Goal: Task Accomplishment & Management: Use online tool/utility

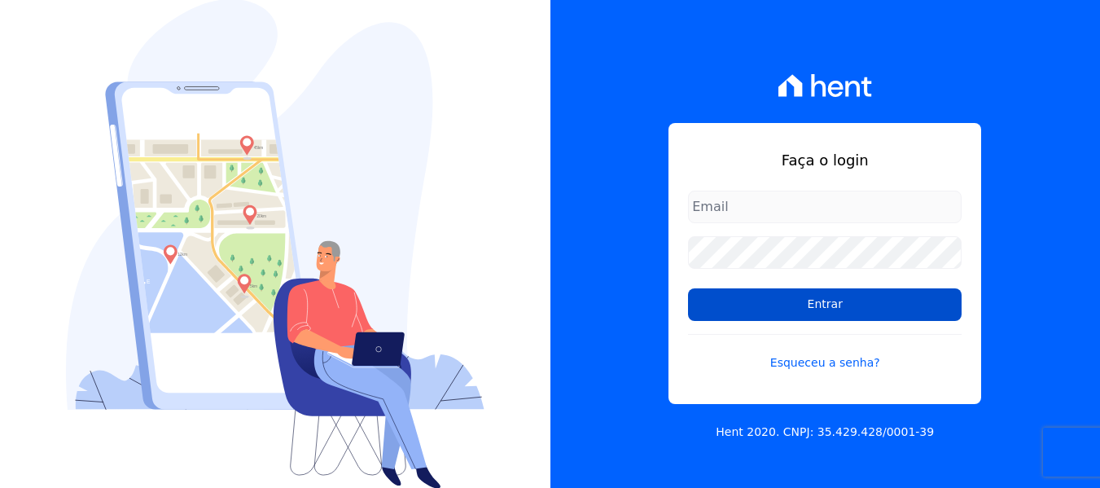
type input "adm@mendesdias.com.br"
click at [747, 305] on input "Entrar" at bounding box center [825, 304] width 274 height 33
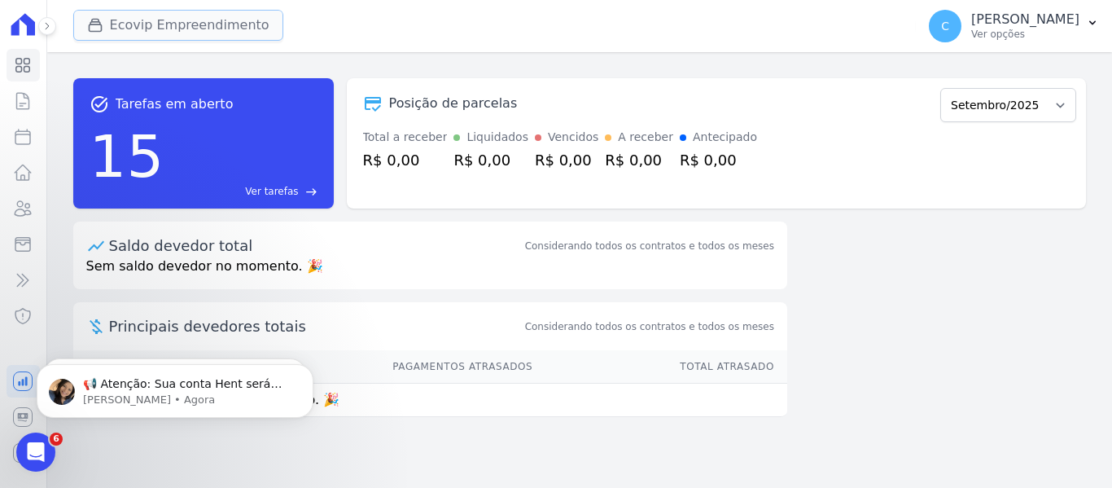
click at [91, 25] on icon "button" at bounding box center [95, 25] width 16 height 16
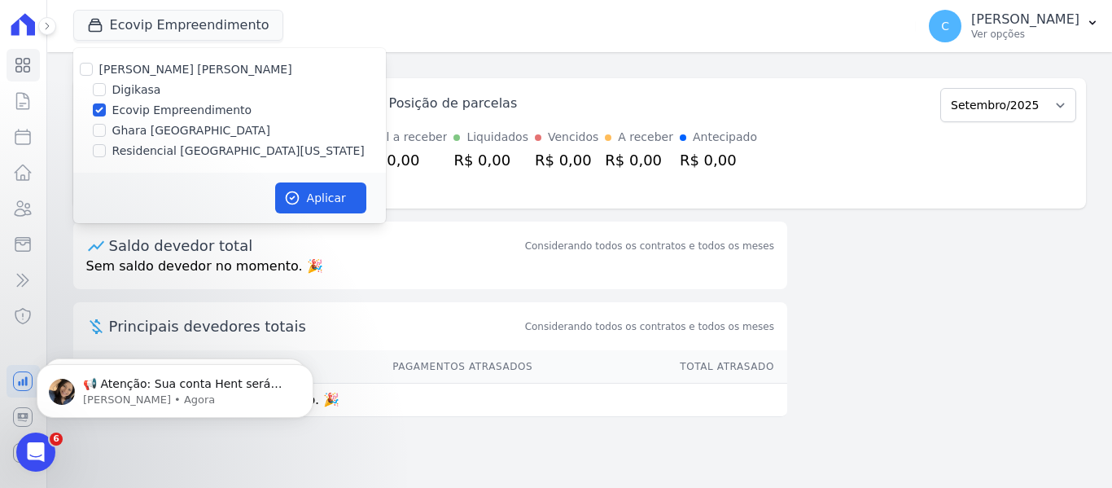
click at [122, 115] on label "Ecovip Empreendimento" at bounding box center [182, 110] width 140 height 17
click at [106, 115] on input "Ecovip Empreendimento" at bounding box center [99, 109] width 13 height 13
checkbox input "false"
click at [127, 92] on label "Digikasa" at bounding box center [136, 89] width 49 height 17
click at [106, 92] on input "Digikasa" at bounding box center [99, 89] width 13 height 13
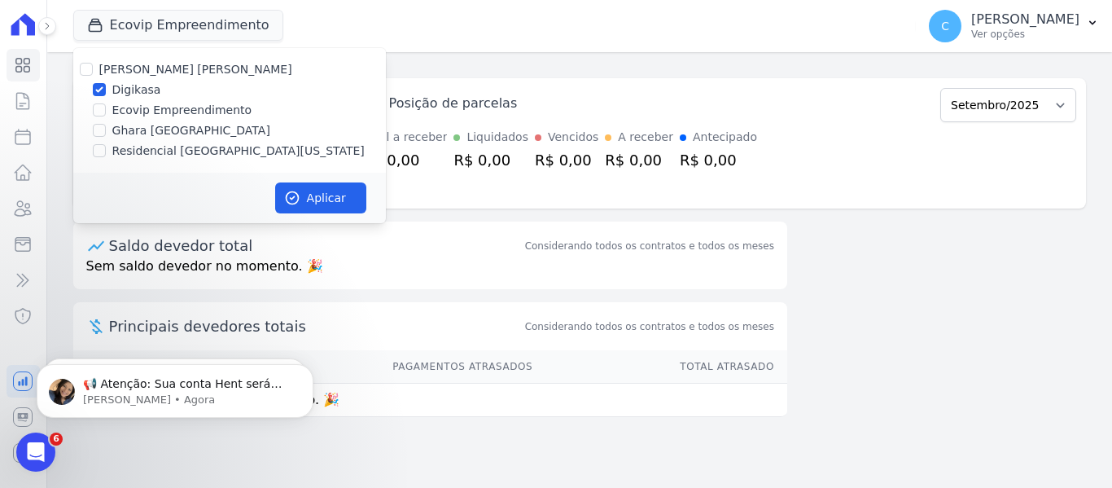
click at [131, 90] on label "Digikasa" at bounding box center [136, 89] width 49 height 17
click at [106, 90] on input "Digikasa" at bounding box center [99, 89] width 13 height 13
checkbox input "false"
click at [134, 149] on label "Residencial [GEOGRAPHIC_DATA][US_STATE]" at bounding box center [238, 150] width 252 height 17
click at [106, 149] on input "Residencial [GEOGRAPHIC_DATA][US_STATE]" at bounding box center [99, 150] width 13 height 13
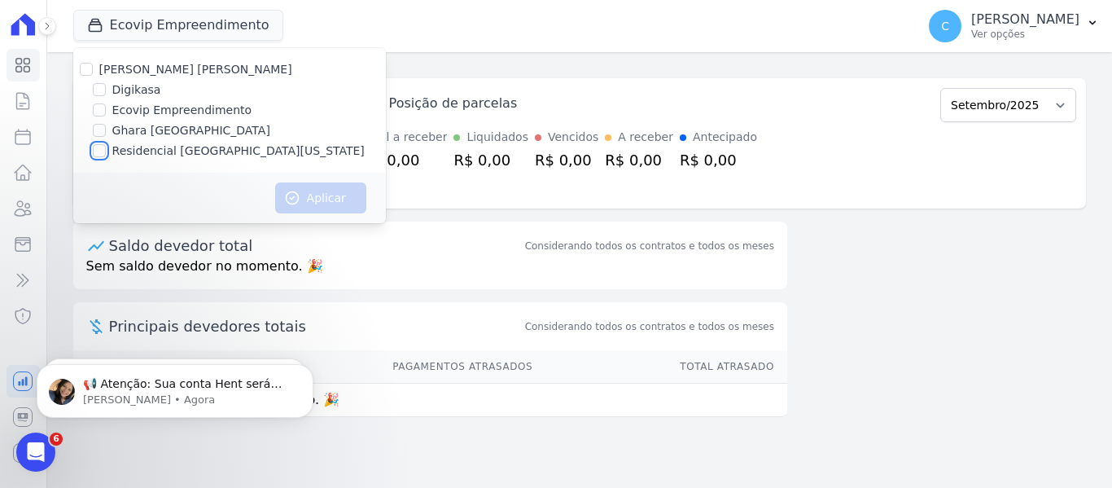
checkbox input "true"
click at [313, 198] on button "Aplicar" at bounding box center [320, 197] width 91 height 31
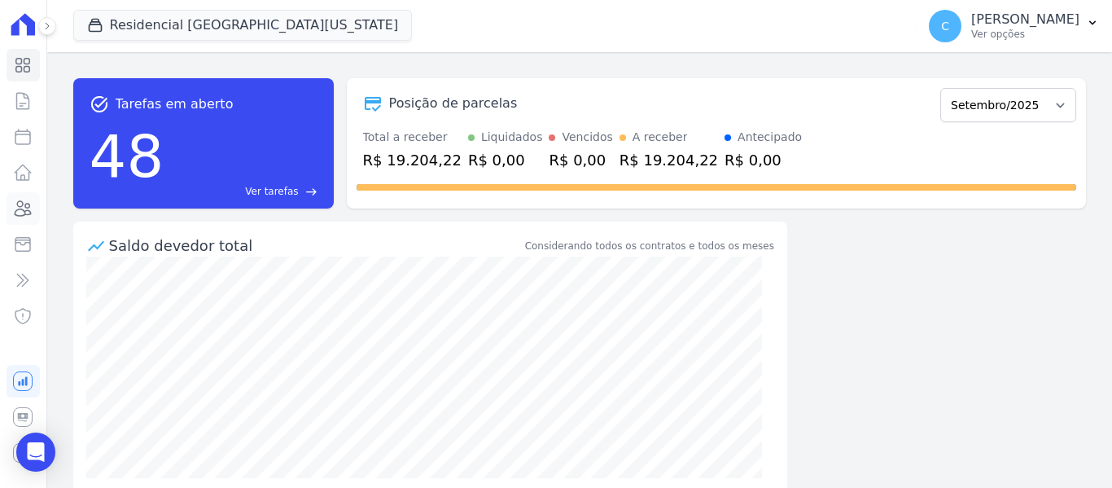
drag, startPoint x: 14, startPoint y: 201, endPoint x: 14, endPoint y: 210, distance: 9.0
click at [14, 204] on icon at bounding box center [23, 209] width 20 height 20
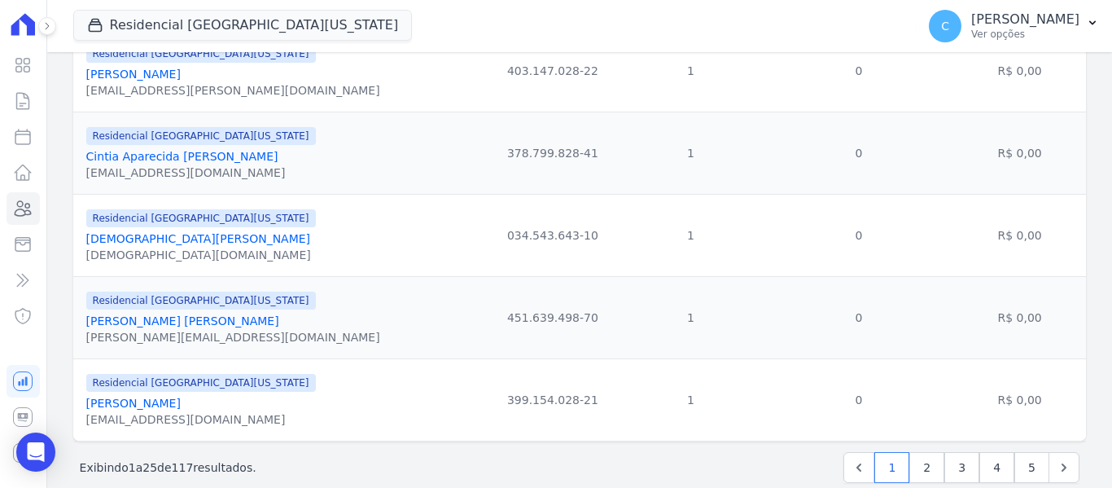
scroll to position [1943, 0]
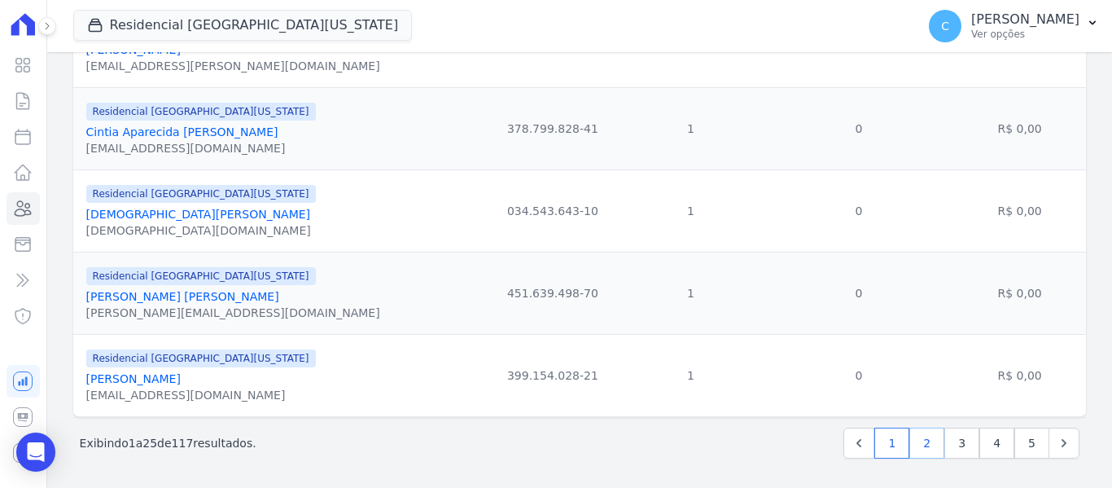
click at [914, 437] on link "2" at bounding box center [927, 442] width 35 height 31
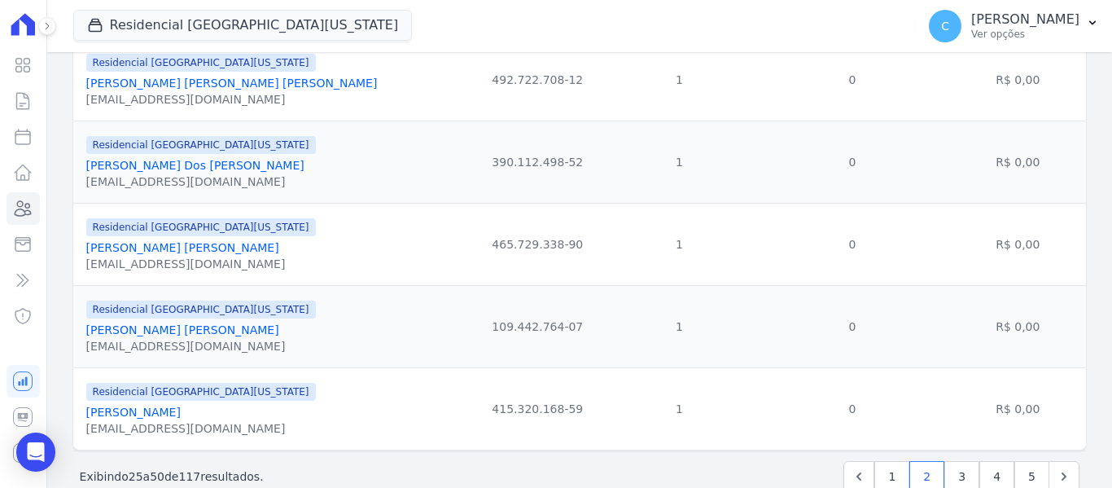
scroll to position [1943, 0]
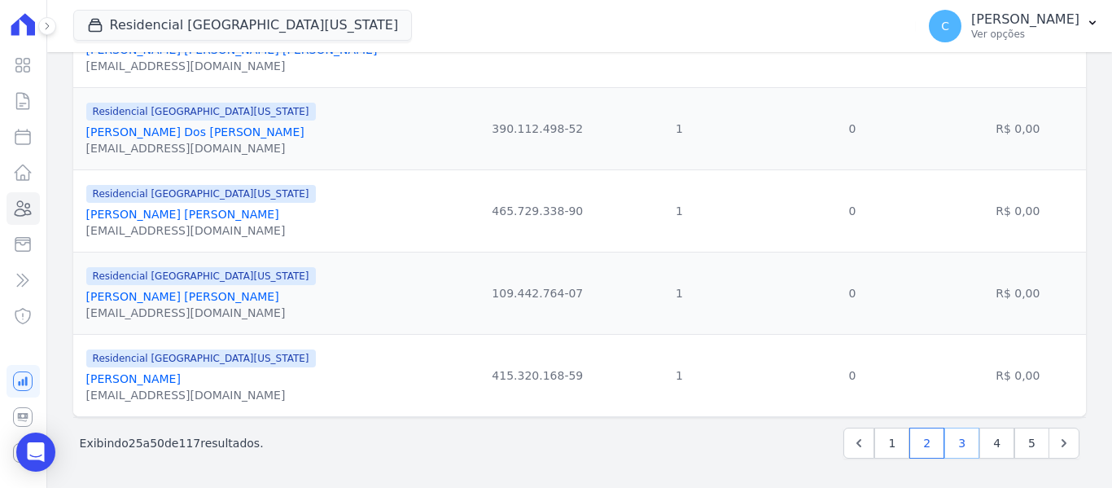
click at [948, 452] on link "3" at bounding box center [962, 442] width 35 height 31
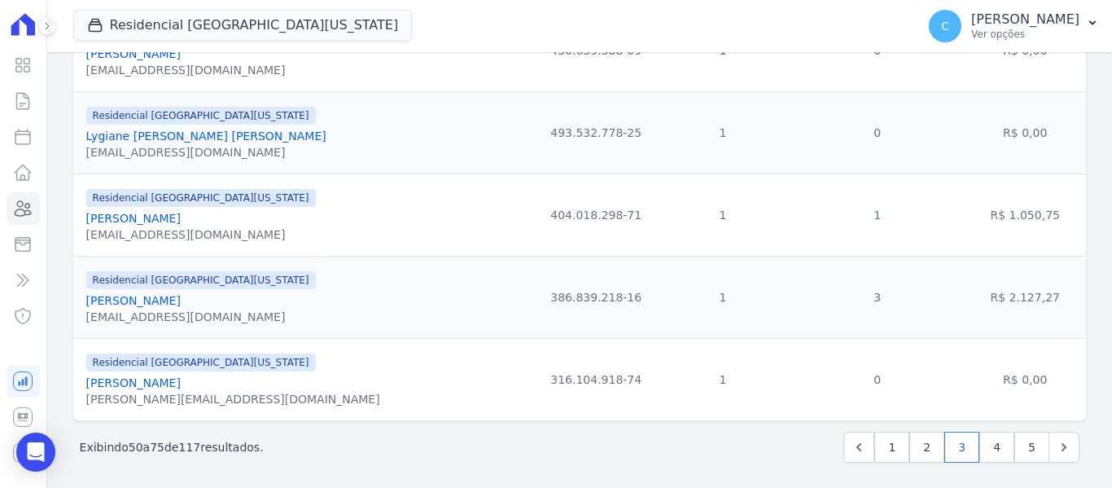
scroll to position [1943, 0]
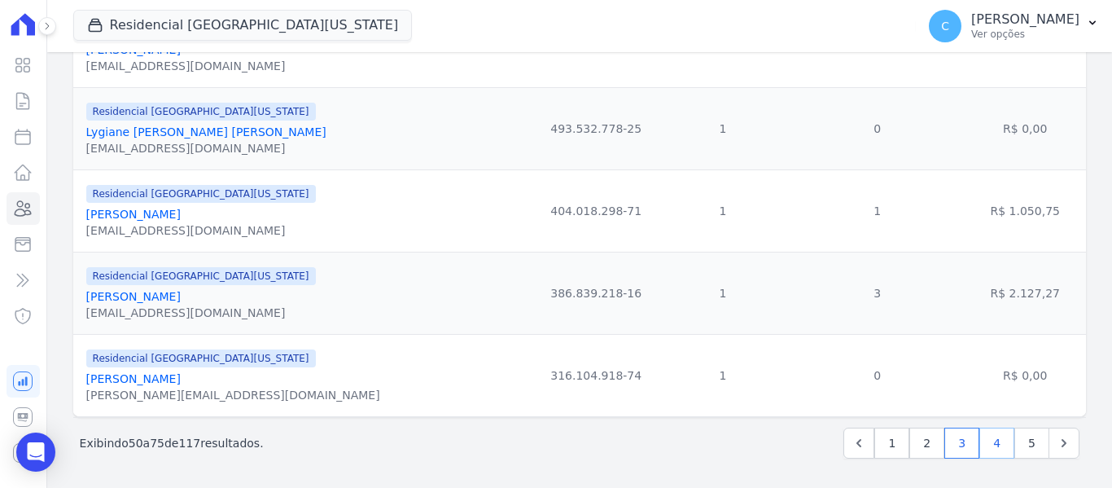
click at [981, 447] on link "4" at bounding box center [997, 442] width 35 height 31
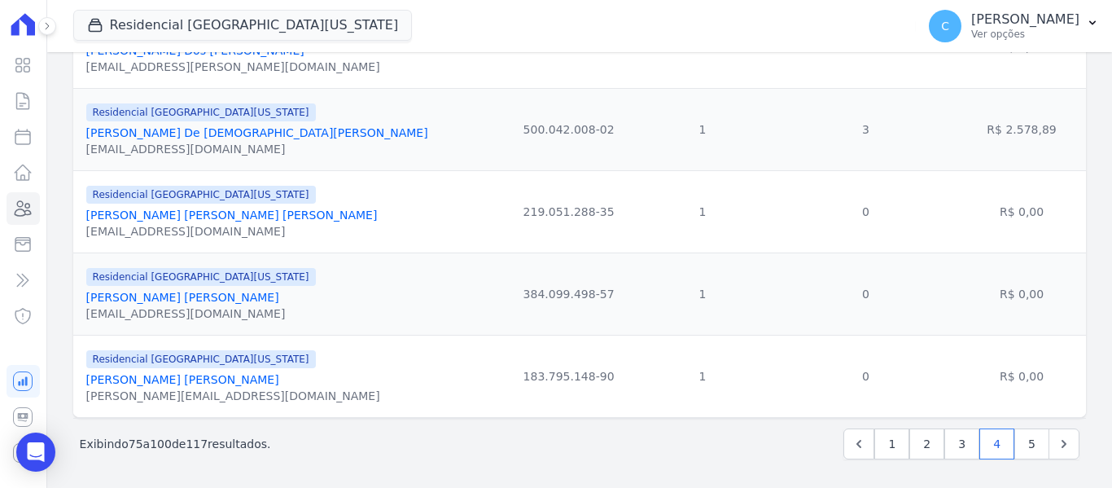
scroll to position [1943, 0]
click at [1022, 446] on link "5" at bounding box center [1032, 442] width 35 height 31
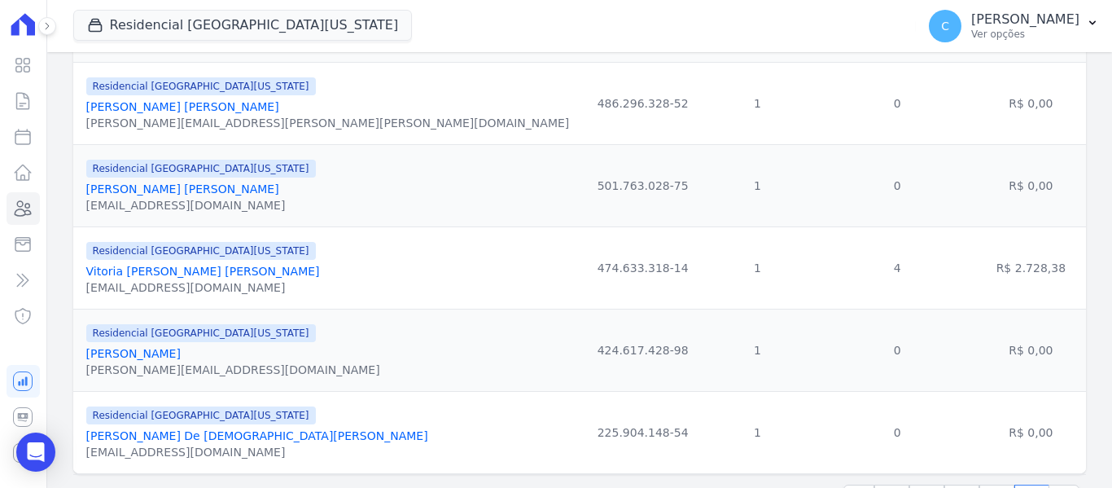
scroll to position [1285, 0]
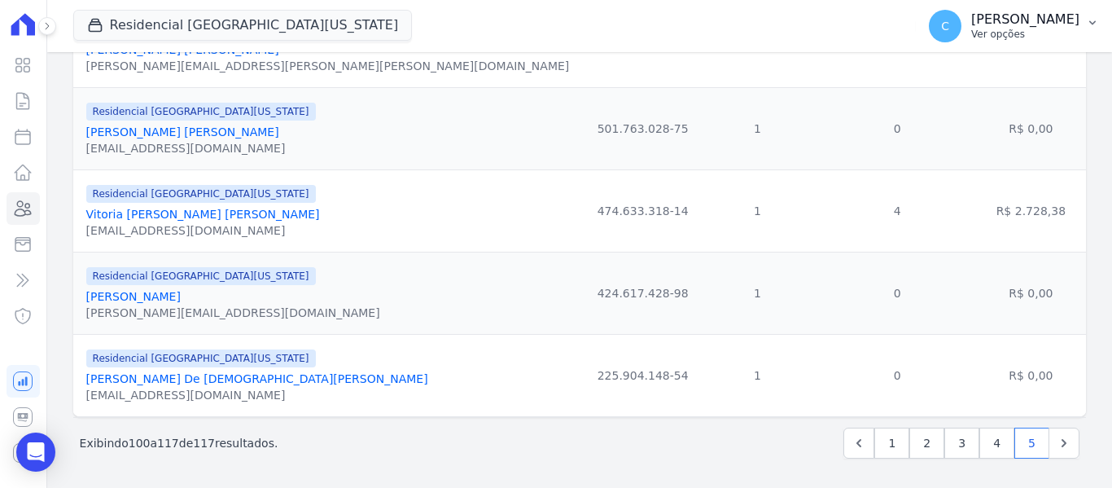
click at [1056, 26] on p "[PERSON_NAME]" at bounding box center [1025, 19] width 108 height 16
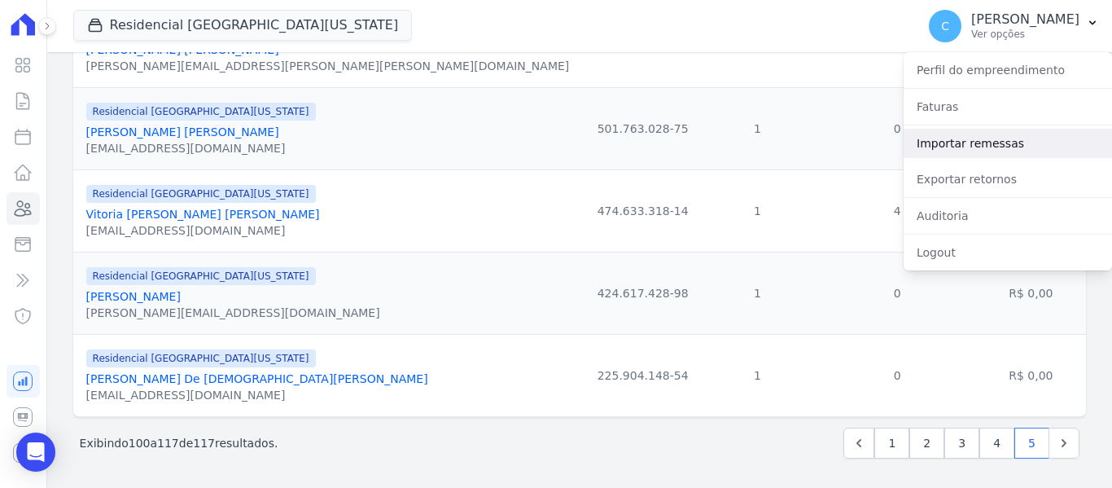
click at [976, 150] on link "Importar remessas" at bounding box center [1008, 143] width 208 height 29
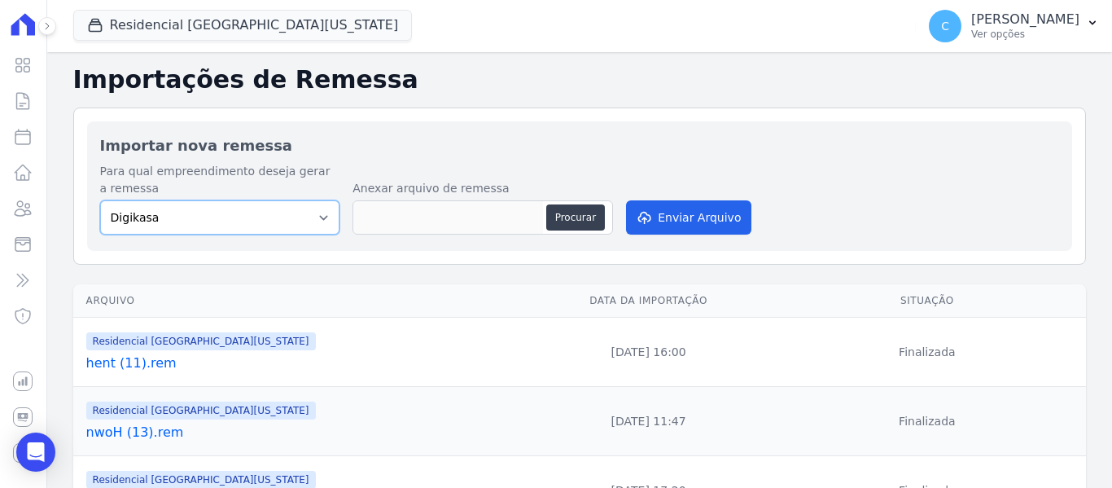
click at [321, 222] on select "Digikasa Ecovip Empreendimento Ghara [GEOGRAPHIC_DATA] Residencial [GEOGRAPHIC_…" at bounding box center [220, 217] width 240 height 34
select select "04af427f-6444-4688-8b2f-f48222b59c9f"
click at [100, 200] on select "Digikasa Ecovip Empreendimento Ghara [GEOGRAPHIC_DATA] Residencial [GEOGRAPHIC_…" at bounding box center [220, 217] width 240 height 34
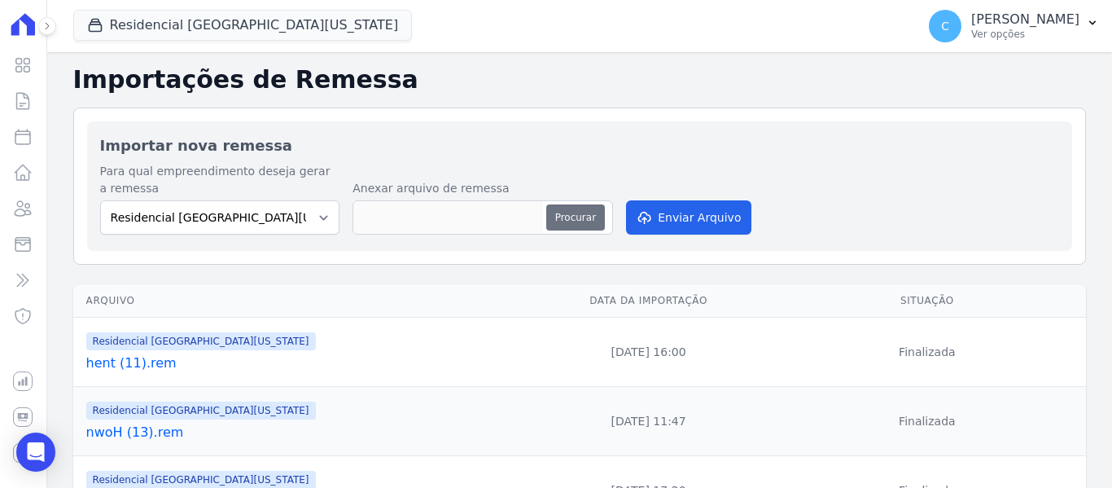
click at [561, 226] on button "Procurar" at bounding box center [575, 217] width 59 height 26
type input "hent (12).rem"
click at [669, 219] on button "Enviar Arquivo" at bounding box center [688, 217] width 125 height 34
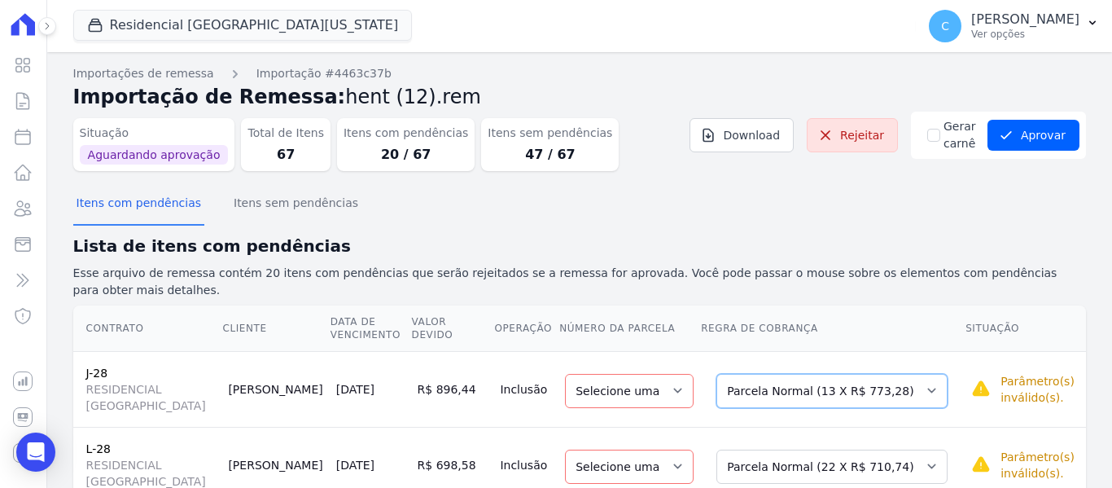
click at [840, 374] on select "Selecione uma Nova Parcela Avulsa Parcela Avulsa Existente Intercalada (2 X R$ …" at bounding box center [832, 391] width 231 height 34
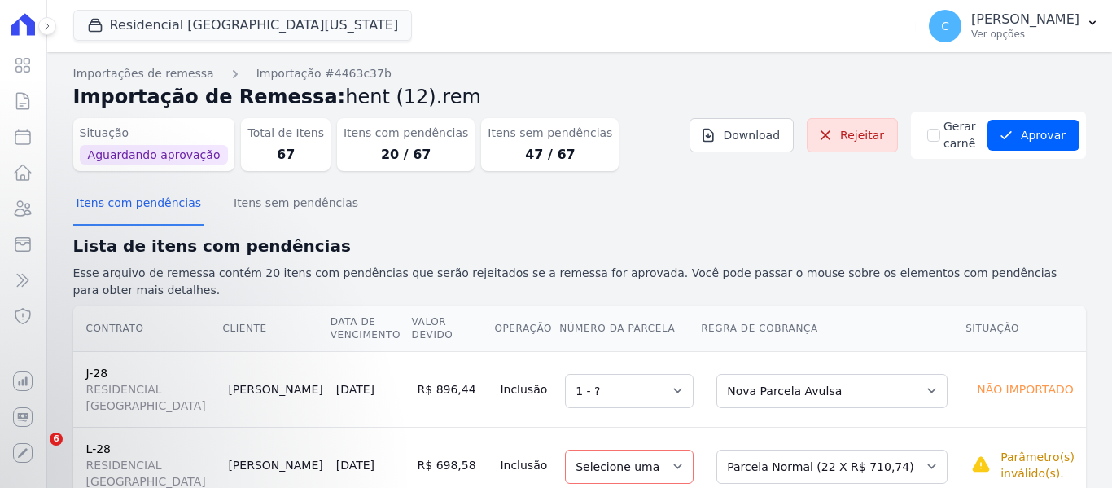
select select "1"
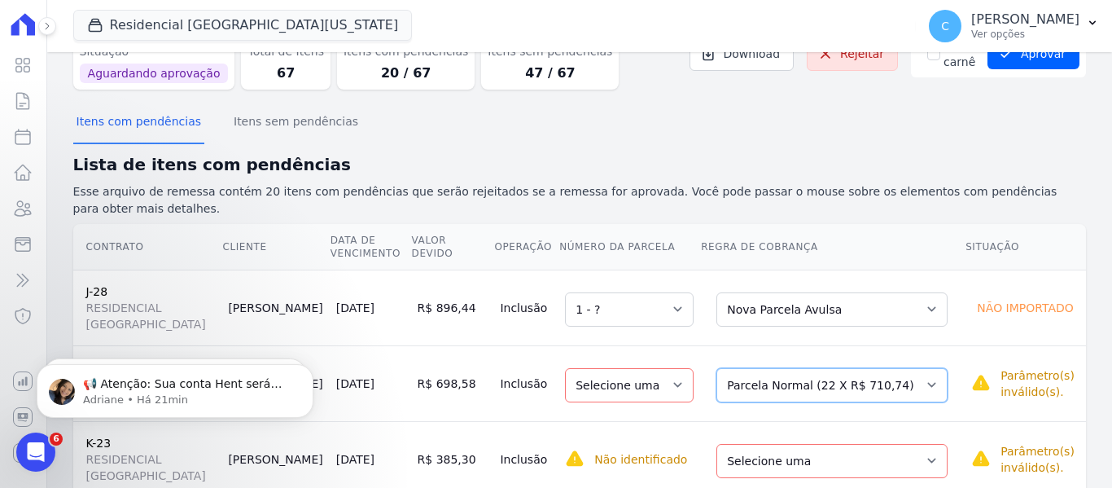
click at [819, 368] on select "Selecione uma Nova Parcela Avulsa Parcela Avulsa Existente Parcela Normal (22 X…" at bounding box center [832, 385] width 231 height 34
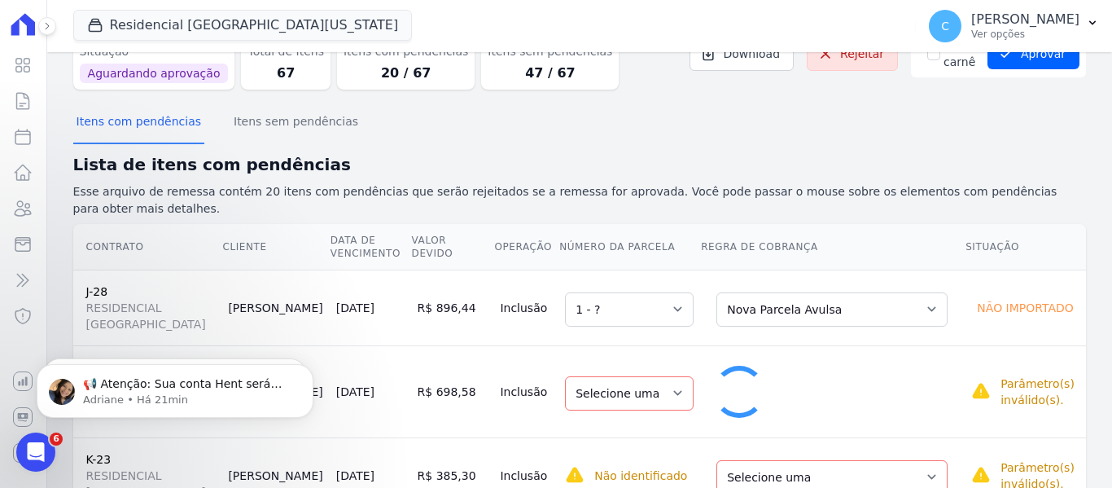
select select "1"
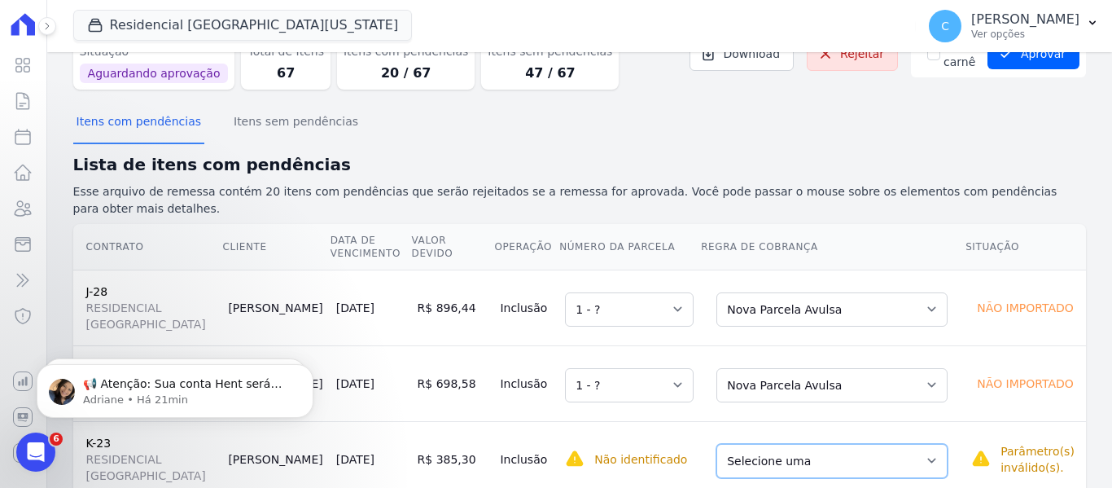
click at [800, 455] on select "Selecione uma Nova Parcela Avulsa Parcela Avulsa Existente Intercalada (1 X R$ …" at bounding box center [832, 461] width 231 height 34
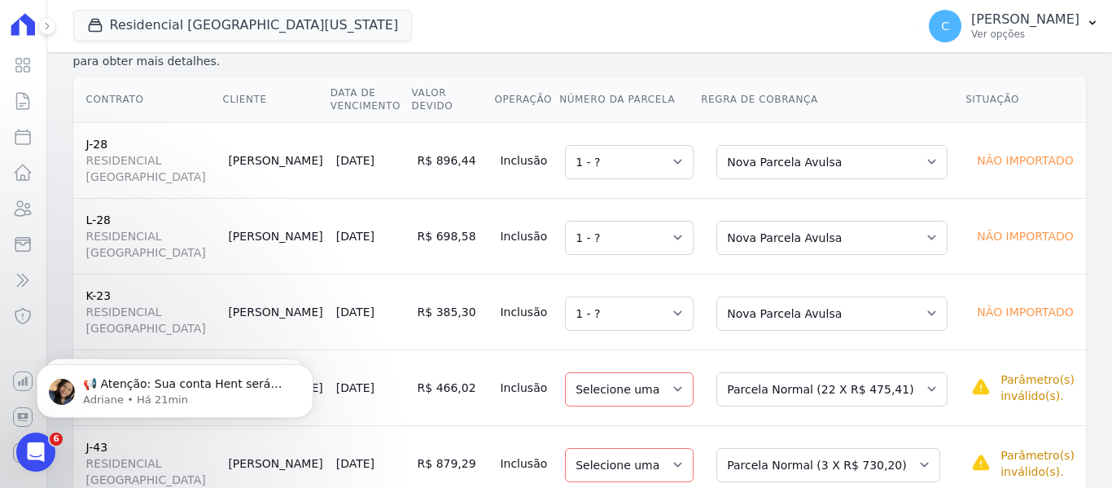
scroll to position [244, 0]
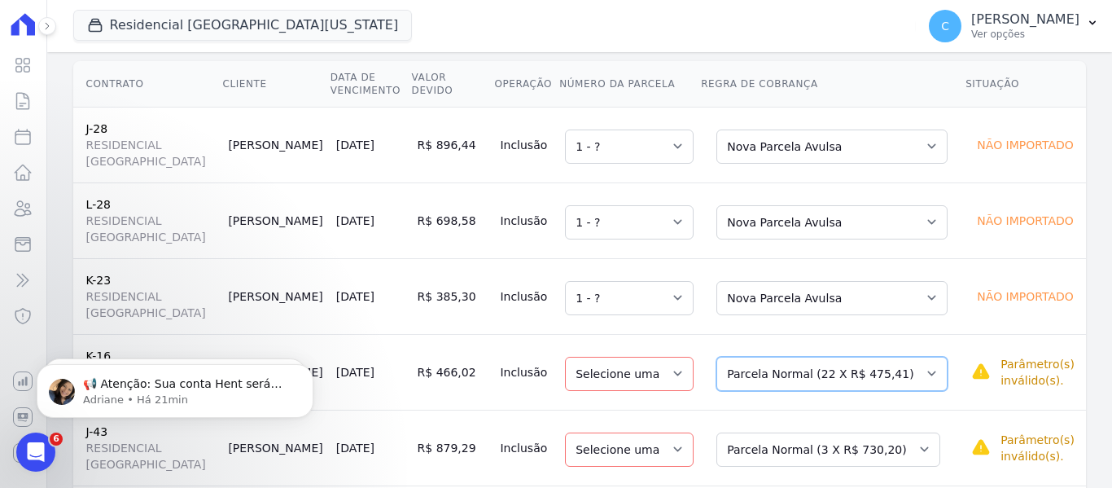
click at [774, 357] on select "Selecione uma Nova Parcela Avulsa Parcela Avulsa Existente Intercalada (16 X R$…" at bounding box center [832, 374] width 231 height 34
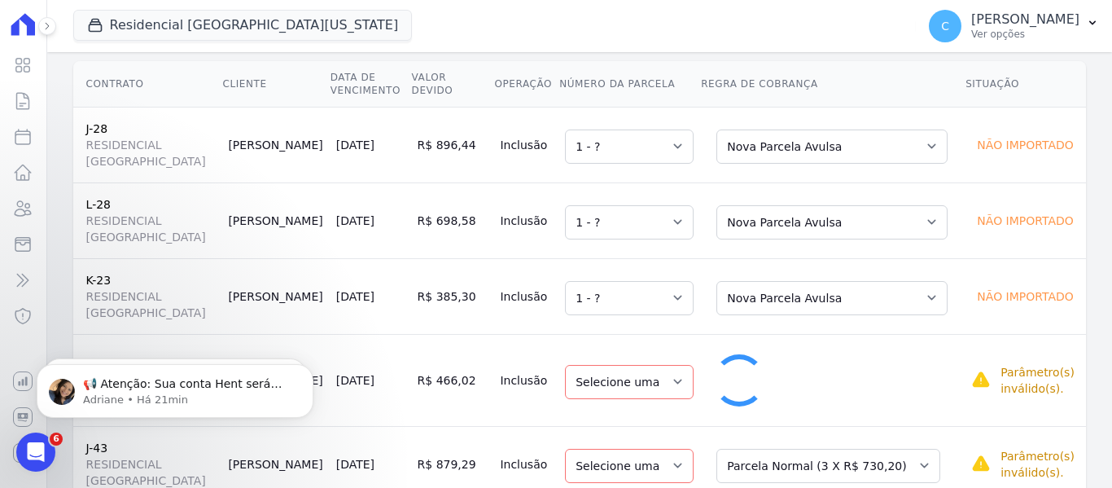
select select "1"
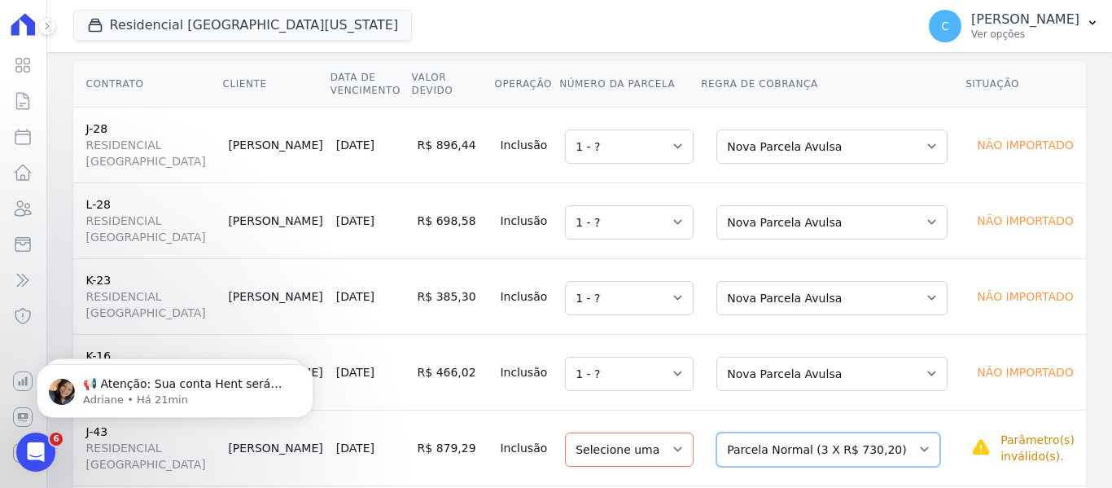
click at [784, 436] on select "Selecione uma Nova Parcela Avulsa Parcela Avulsa Existente Parcela Normal (3 X …" at bounding box center [829, 449] width 224 height 34
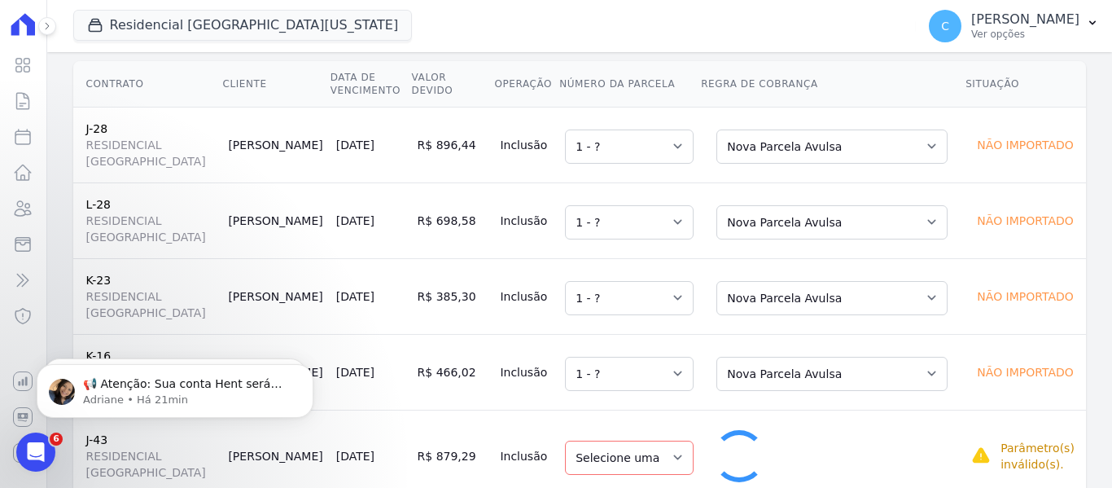
select select "1"
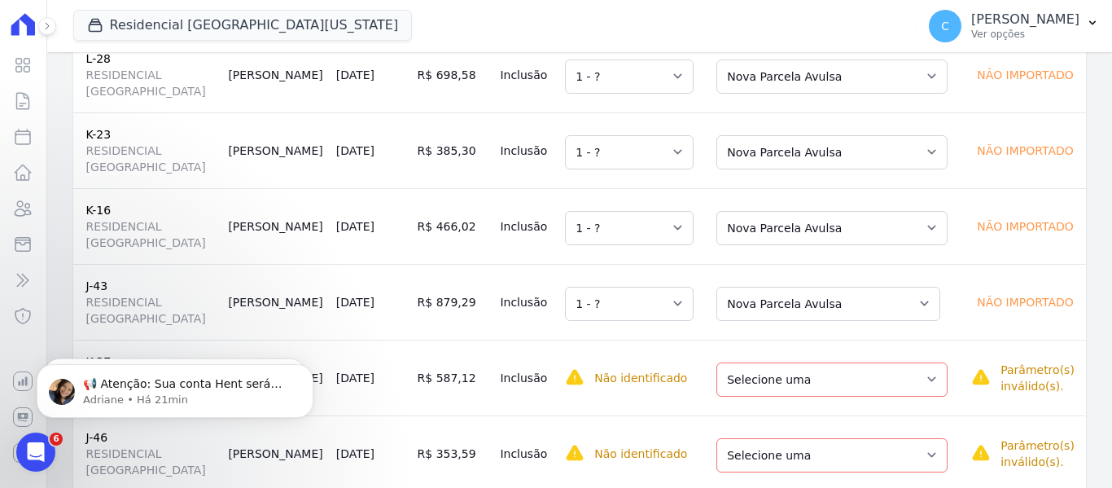
scroll to position [570, 0]
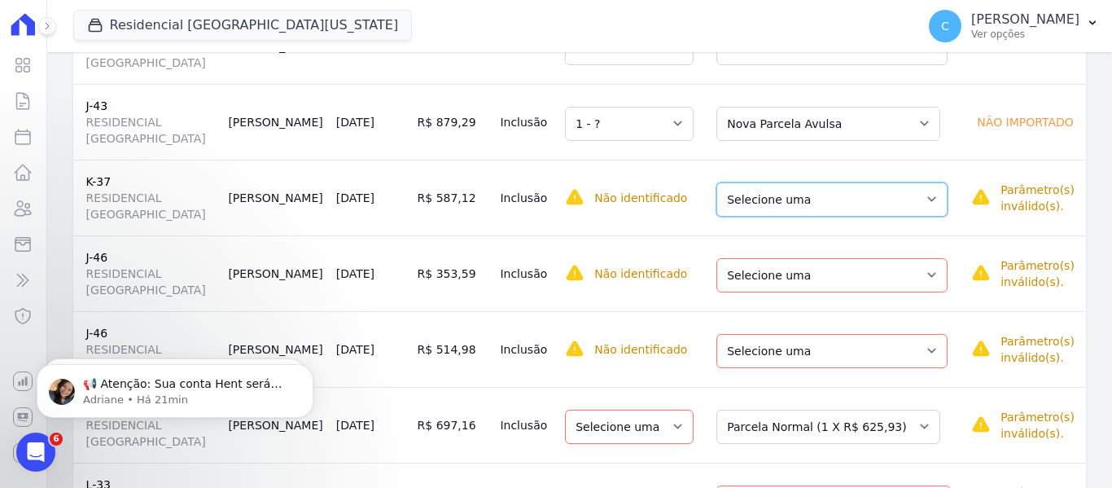
click at [758, 182] on select "Selecione uma Nova Parcela Avulsa Parcela Avulsa Existente Parcela Normal (67 X…" at bounding box center [832, 199] width 231 height 34
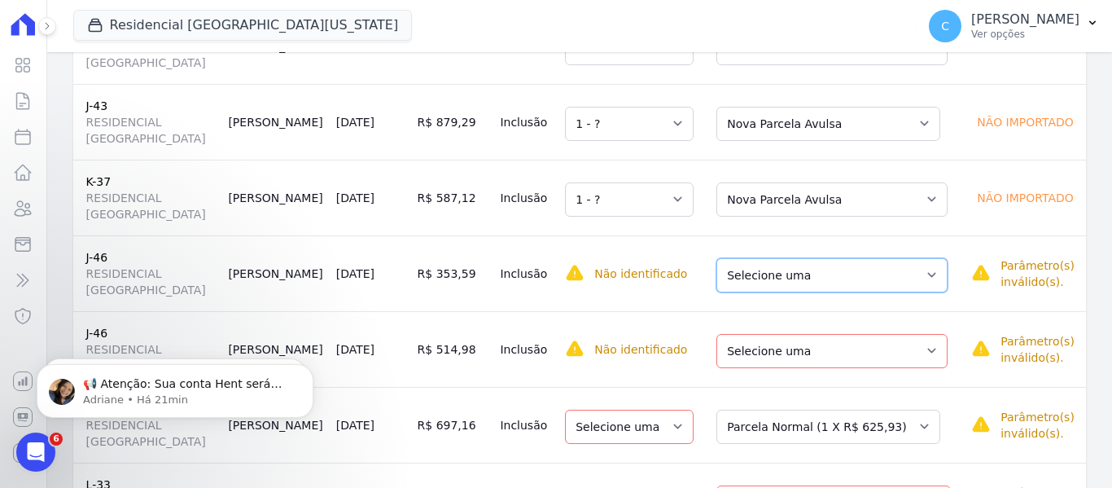
click at [772, 266] on select "Selecione uma Nova Parcela Avulsa Parcela Avulsa Existente Intercalada (2 X R$ …" at bounding box center [832, 275] width 231 height 34
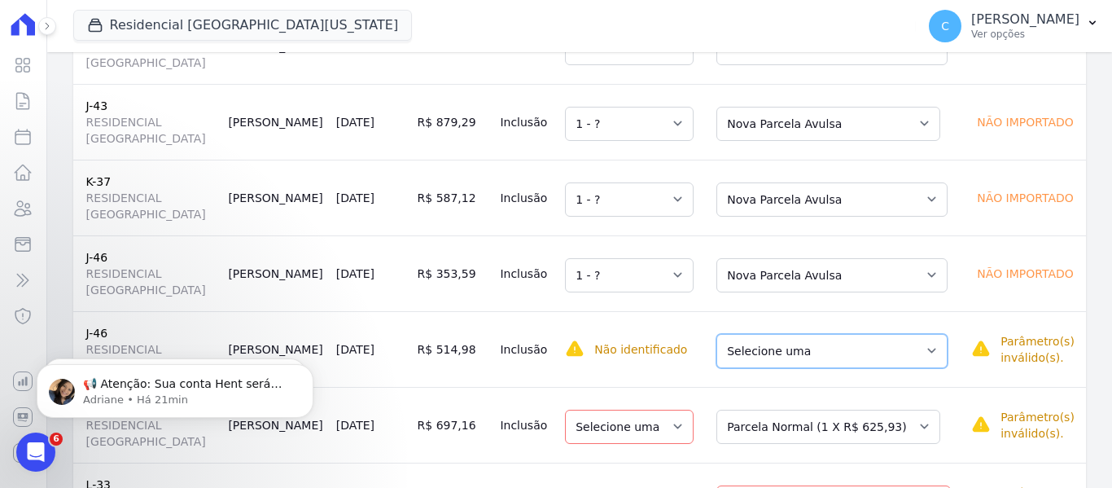
click at [769, 344] on select "Selecione uma Nova Parcela Avulsa Parcela Avulsa Existente Intercalada (2 X R$ …" at bounding box center [832, 351] width 231 height 34
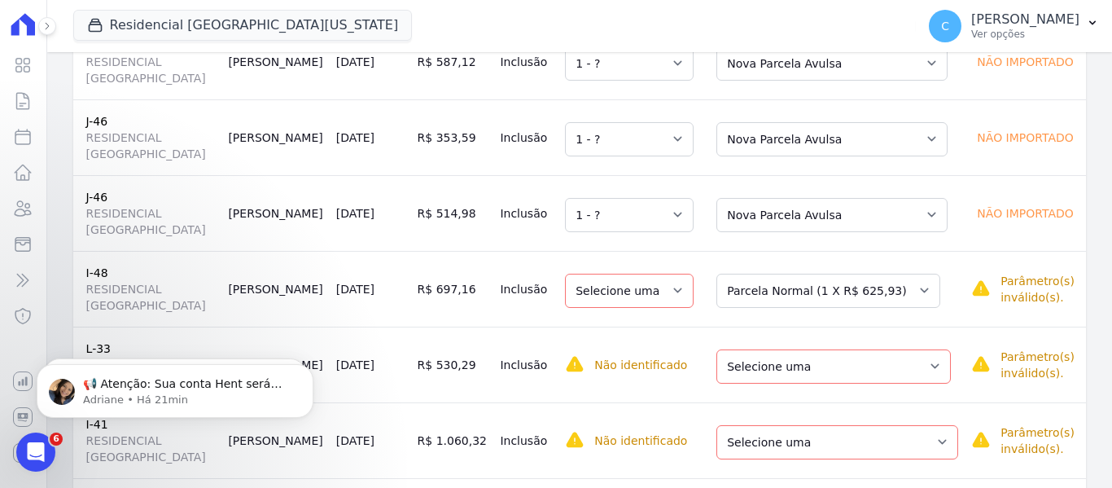
scroll to position [733, 0]
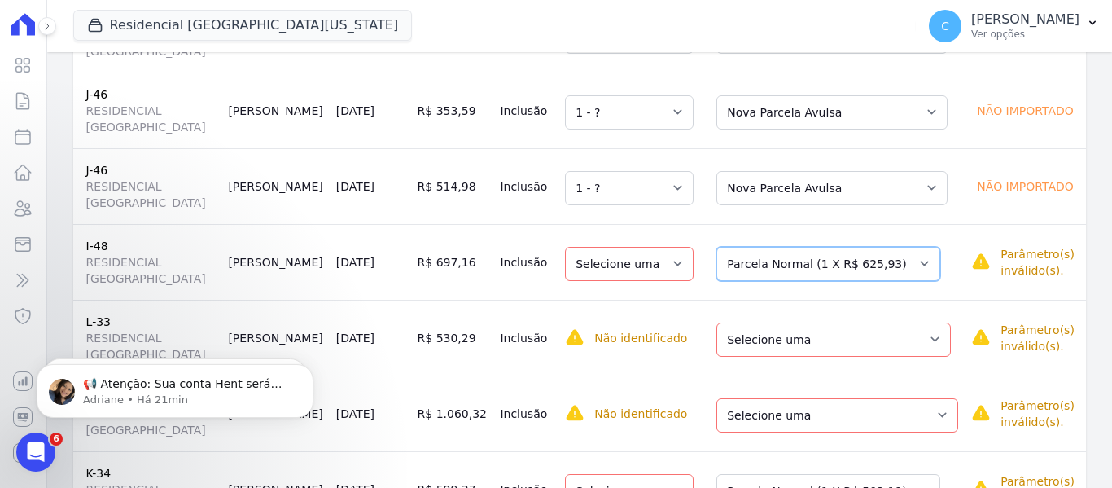
click at [778, 247] on select "Selecione uma Nova Parcela Avulsa Parcela Avulsa Existente Parcela Normal (1 X …" at bounding box center [829, 264] width 224 height 34
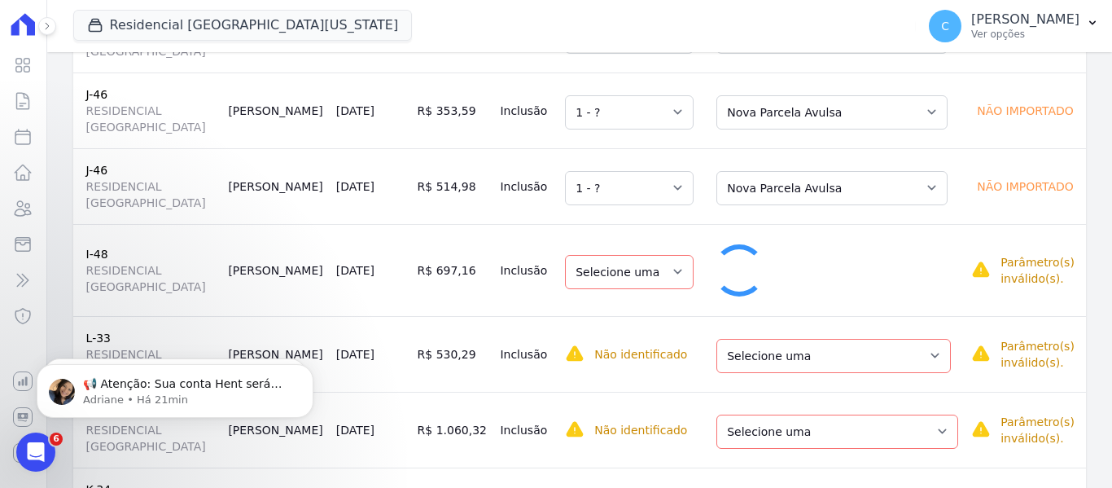
select select "1"
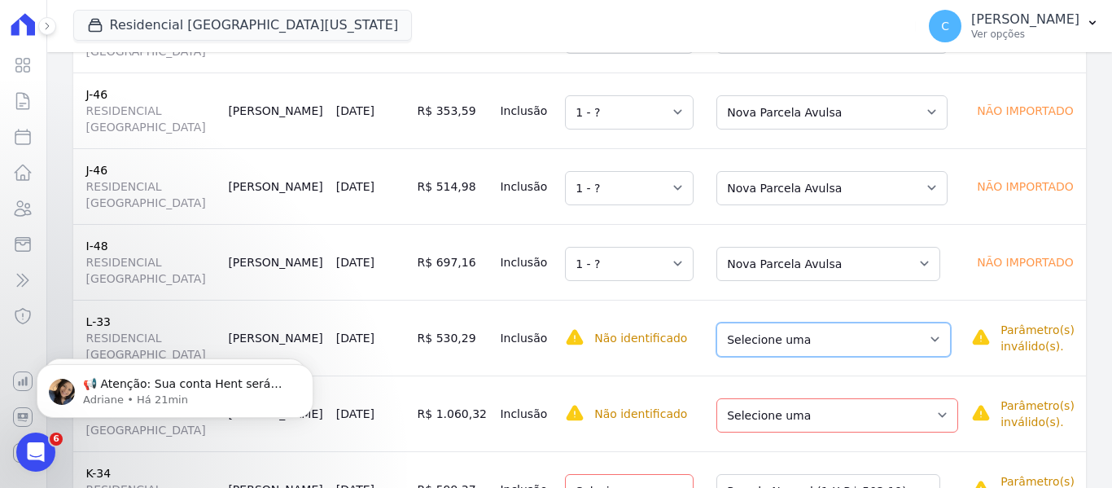
click at [785, 335] on select "Selecione uma Nova Parcela Avulsa Parcela Avulsa Existente Parcela Normal (1 X …" at bounding box center [834, 339] width 235 height 34
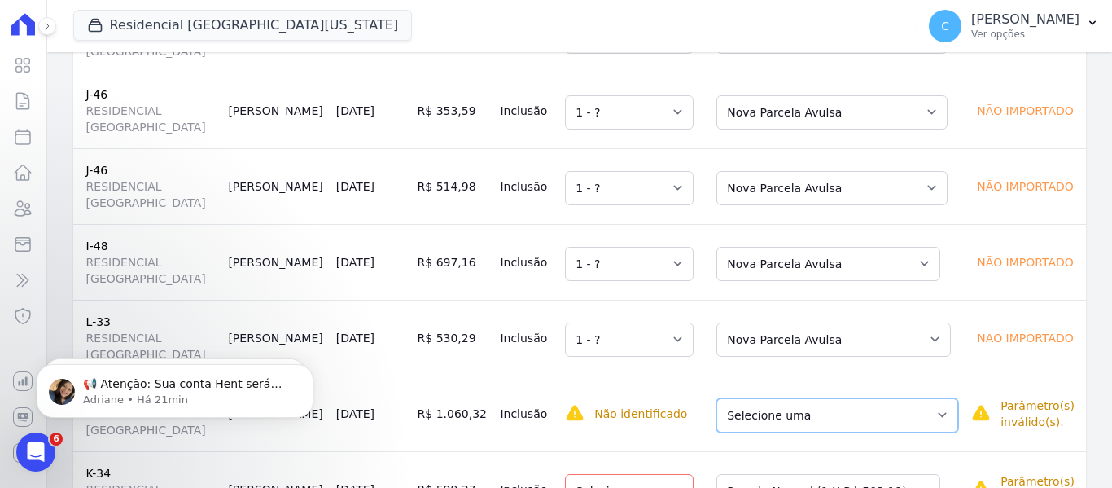
click at [785, 398] on select "Selecione uma Nova Parcela Avulsa Parcela Avulsa Existente Intercalada (2 X R$ …" at bounding box center [838, 415] width 242 height 34
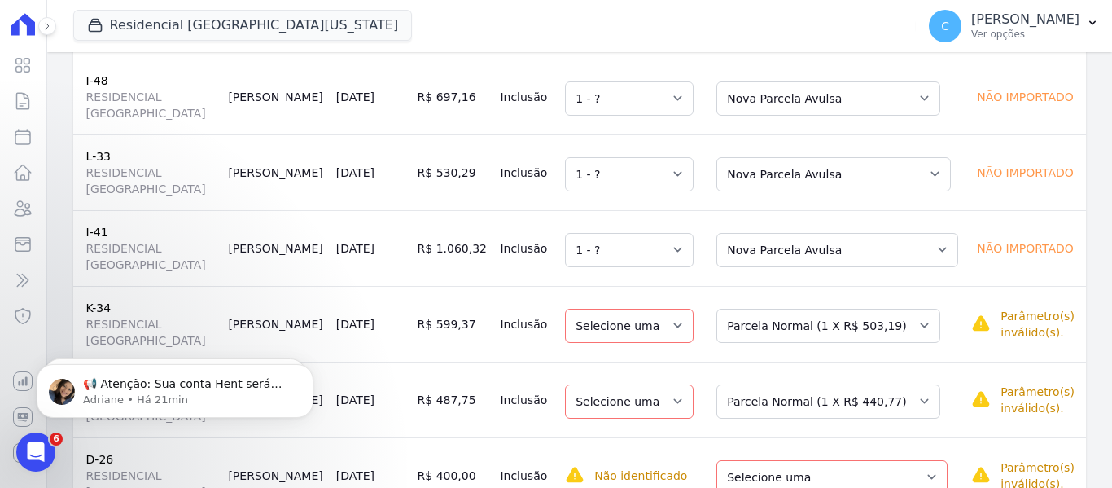
scroll to position [1059, 0]
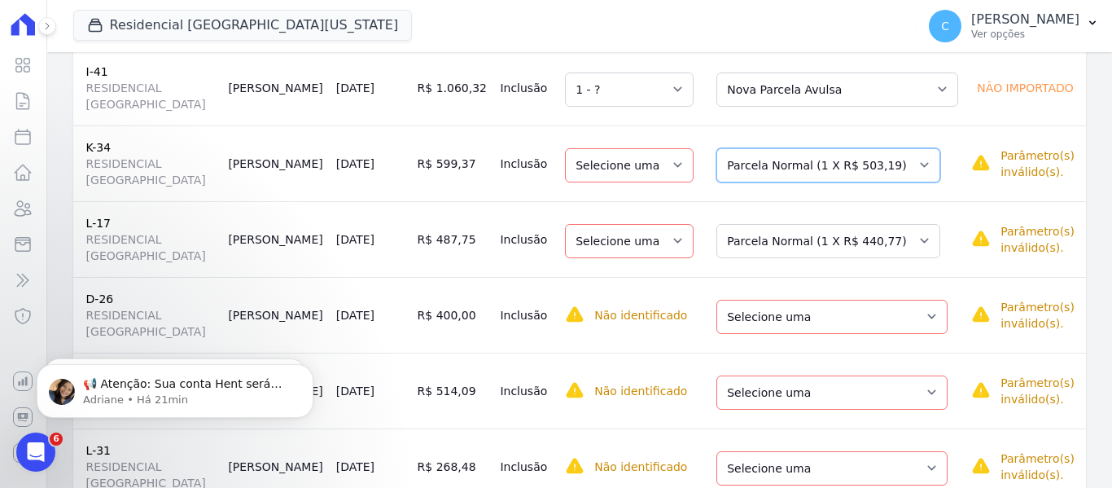
click at [776, 148] on select "Selecione uma Nova Parcela Avulsa Parcela Avulsa Existente Intercalada (2 X R$ …" at bounding box center [829, 165] width 224 height 34
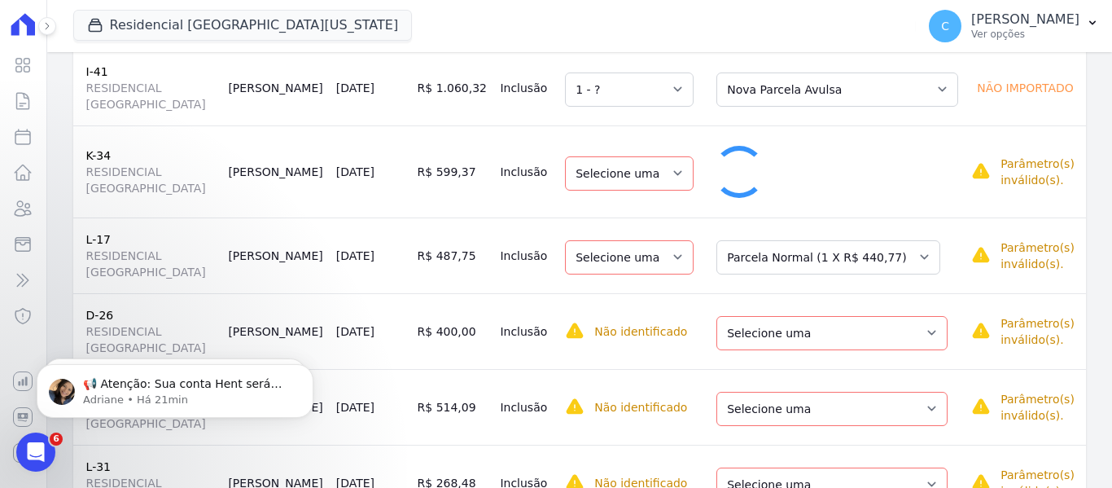
select select "1"
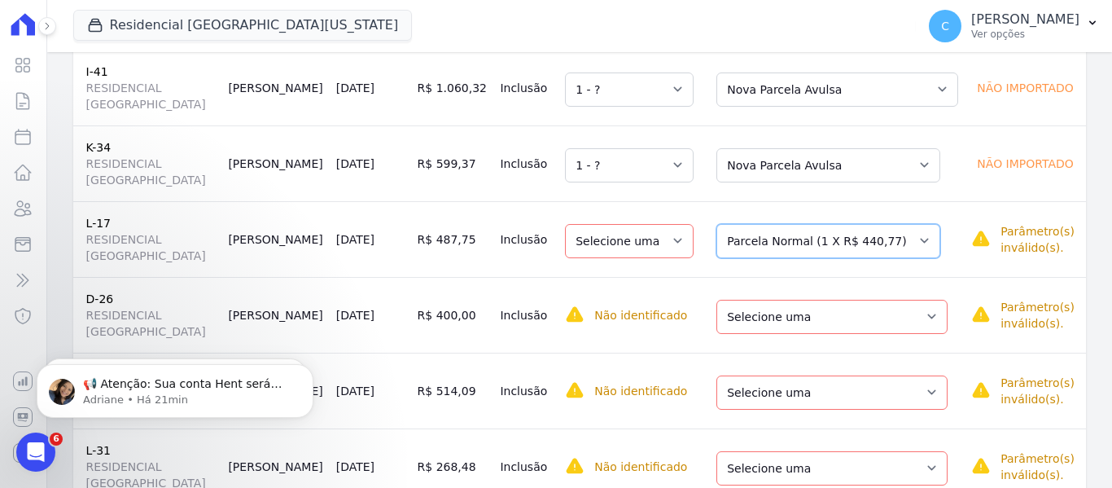
click at [753, 224] on select "Selecione uma Nova Parcela Avulsa Parcela Avulsa Existente Parcela Normal (1 X …" at bounding box center [829, 241] width 224 height 34
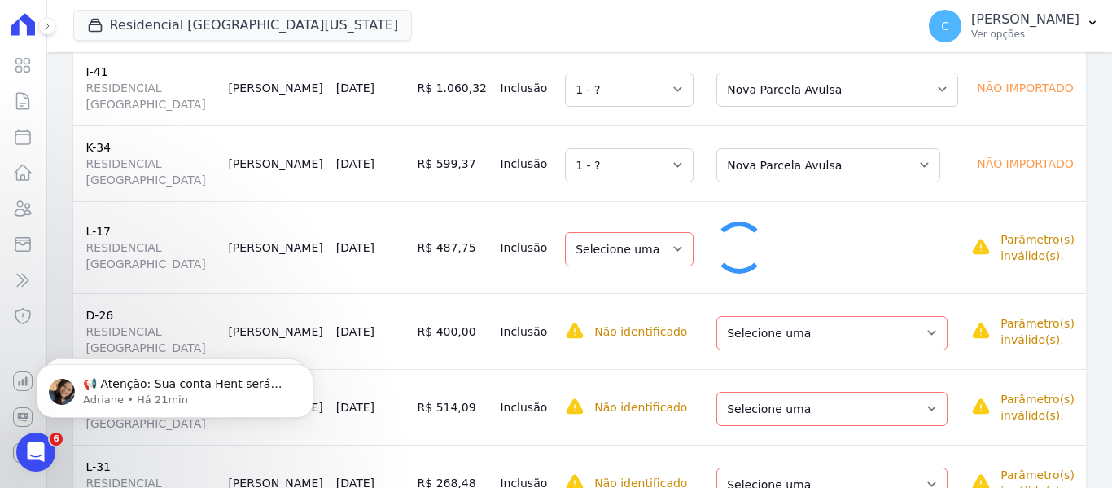
select select "1"
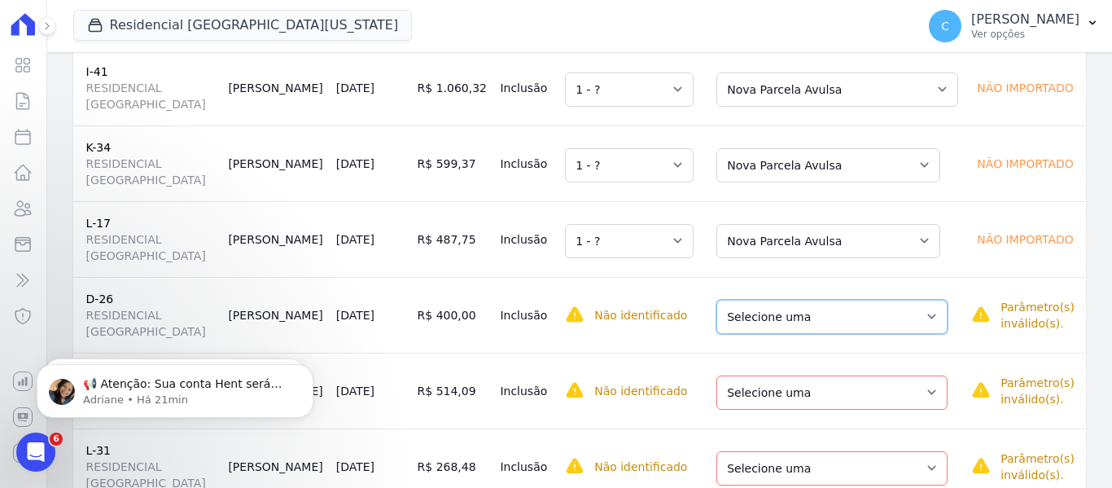
click at [775, 309] on select "Selecione uma Nova Parcela Avulsa Parcela Avulsa Existente Intercalada (1 X R$ …" at bounding box center [832, 317] width 231 height 34
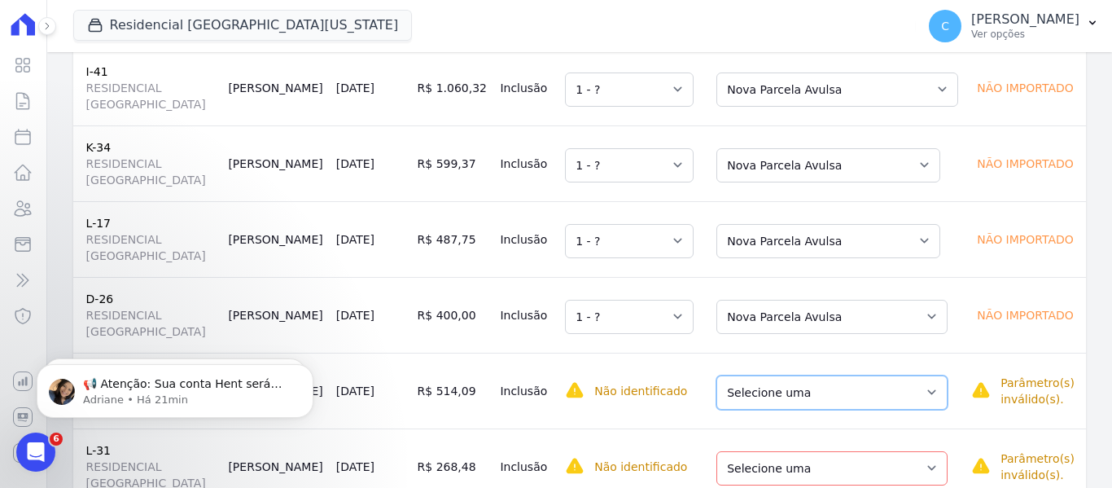
click at [765, 384] on select "Selecione uma Nova Parcela Avulsa Parcela Avulsa Existente Parcela Normal (50 X…" at bounding box center [832, 392] width 231 height 34
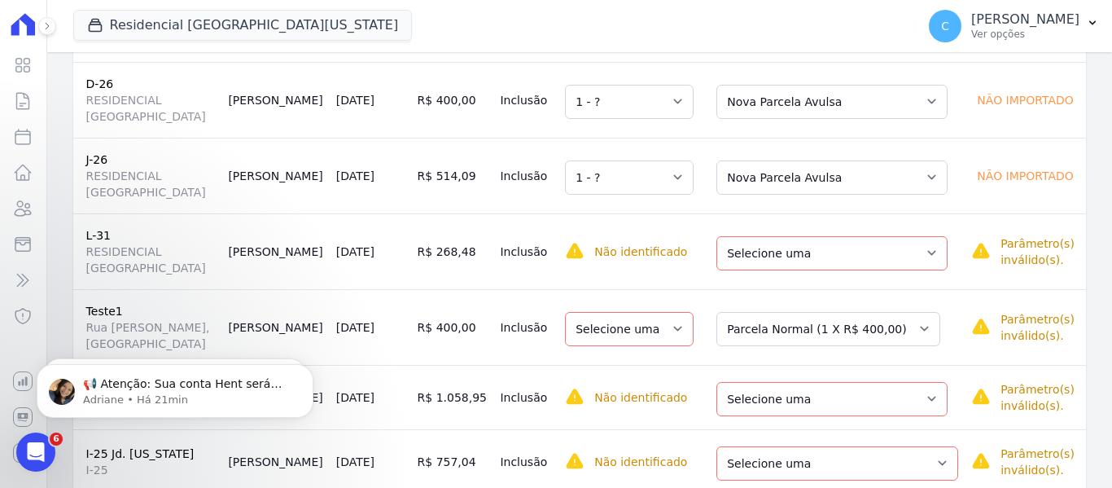
scroll to position [1303, 0]
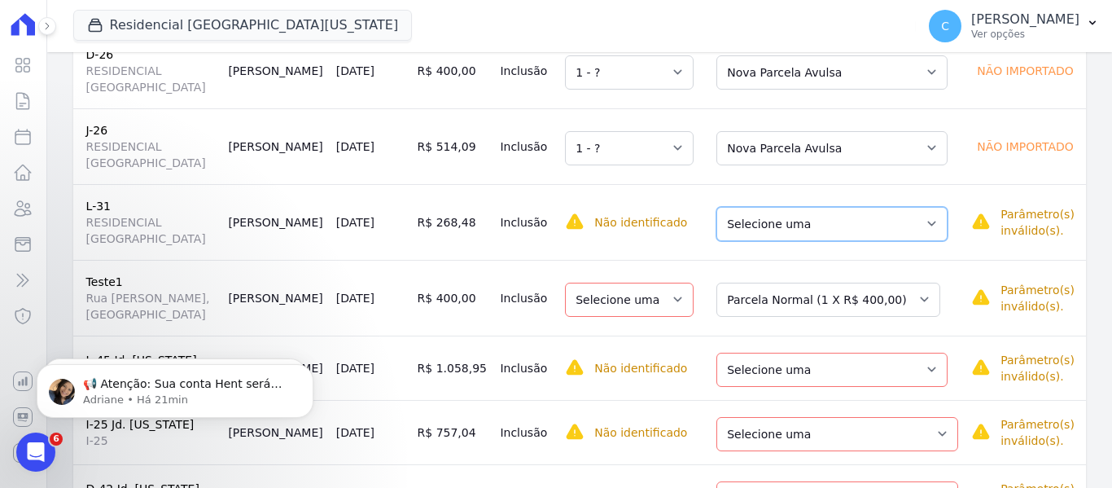
click at [794, 207] on select "Selecione uma Nova Parcela Avulsa Parcela Avulsa Existente Intercalada (2 X R$ …" at bounding box center [832, 224] width 231 height 34
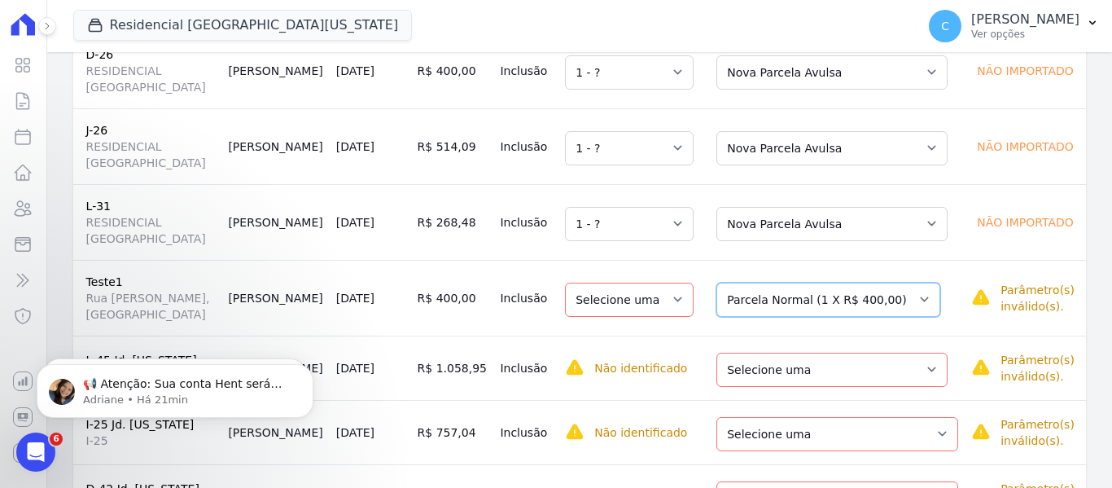
click at [774, 283] on select "Selecione uma Nova Parcela Avulsa Parcela Avulsa Existente Parcela Normal (1 X …" at bounding box center [829, 300] width 224 height 34
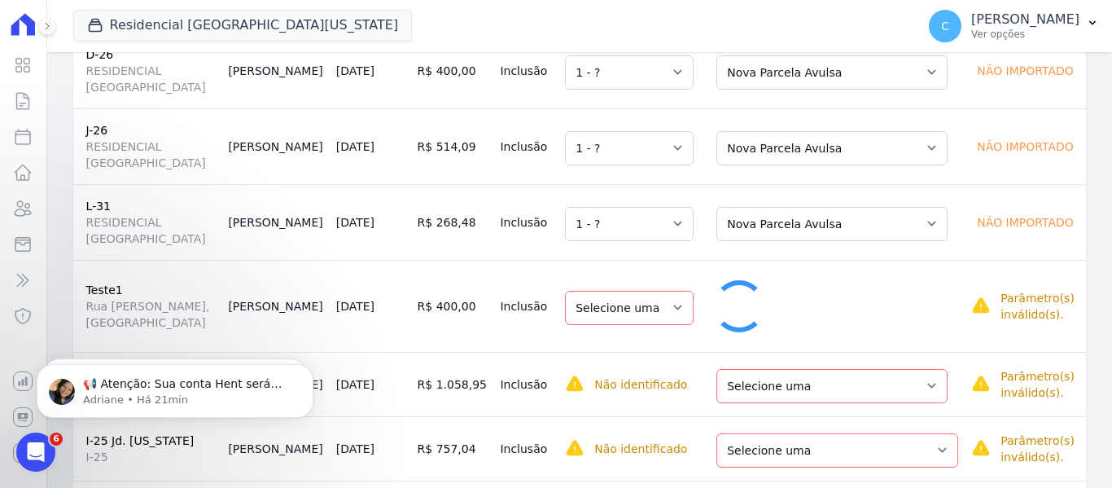
select select "1"
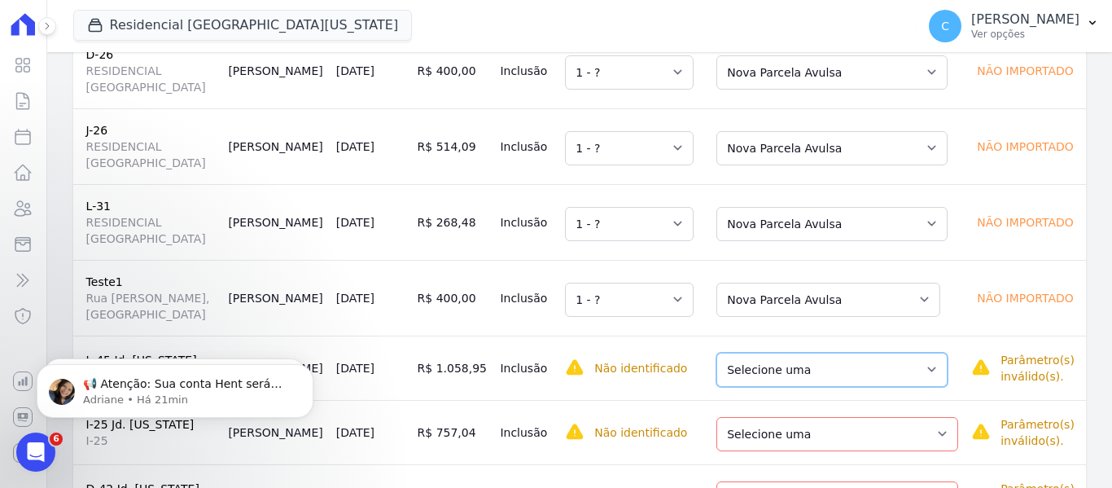
click at [769, 353] on select "Selecione uma Nova Parcela Avulsa Parcela Avulsa Existente Parcela Normal (20 X…" at bounding box center [832, 370] width 231 height 34
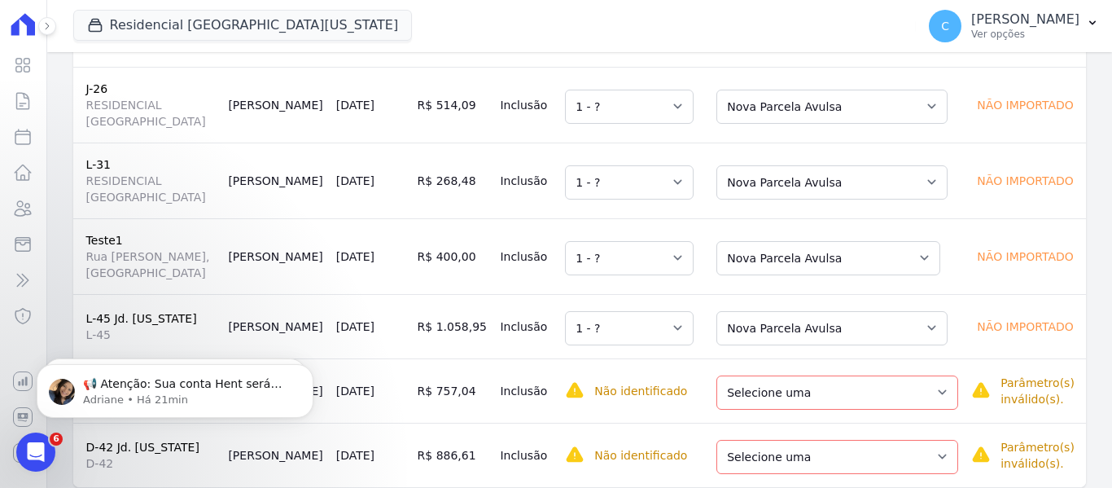
scroll to position [1367, 0]
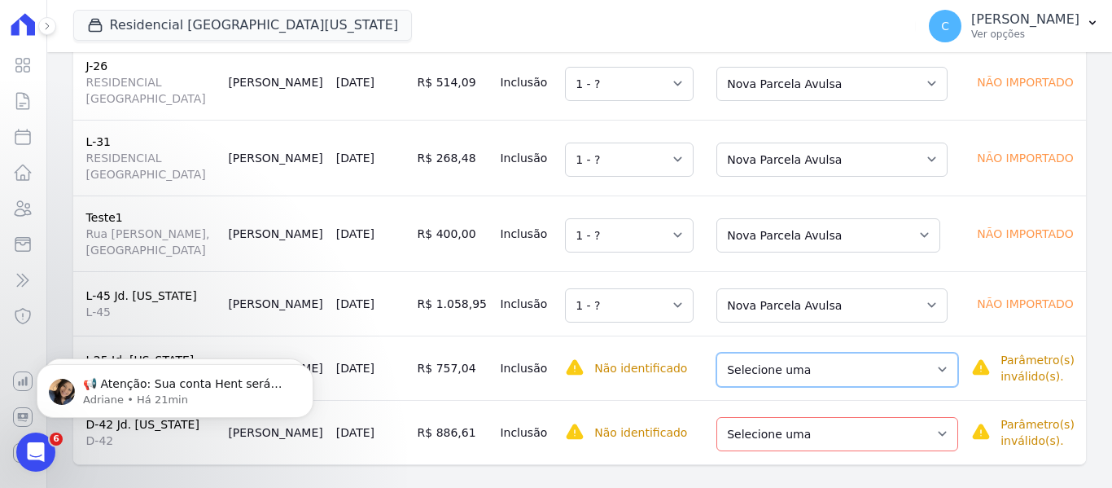
click at [765, 353] on select "Selecione uma Nova Parcela Avulsa Parcela Avulsa Existente Parcela Normal (20 X…" at bounding box center [838, 370] width 242 height 34
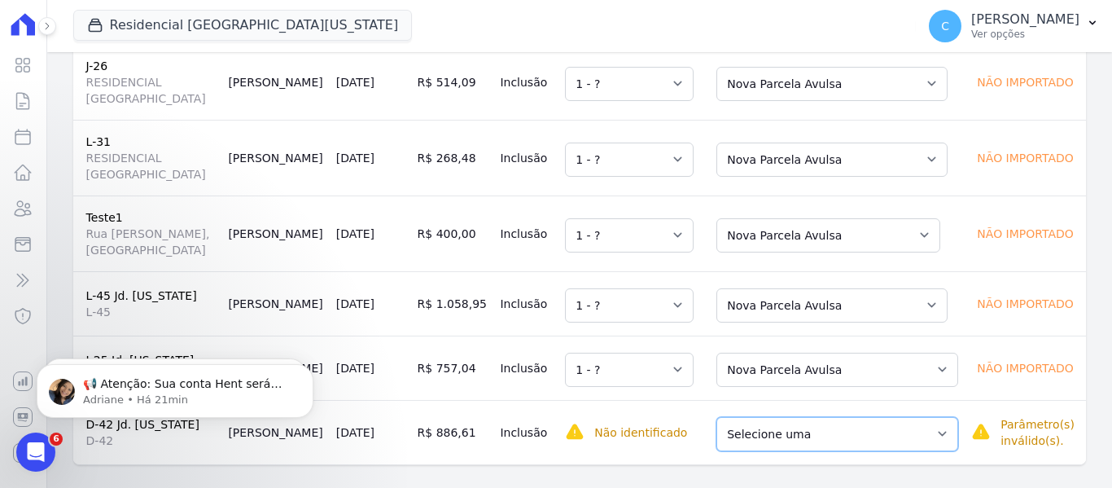
click at [783, 421] on select "Selecione uma Nova Parcela Avulsa Parcela Avulsa Existente Parcela Normal (20 X…" at bounding box center [838, 434] width 242 height 34
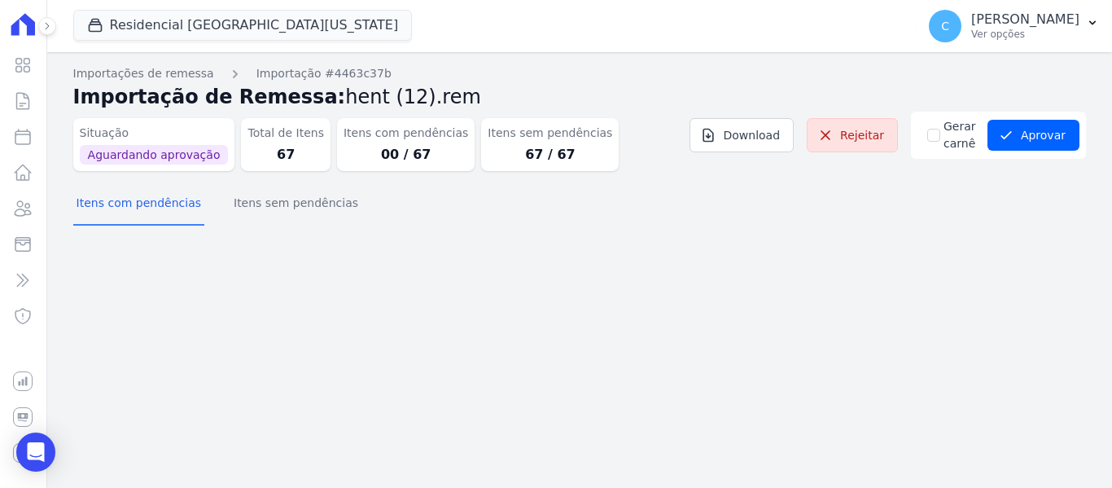
click at [1045, 117] on div "Gerar carnê Aprovar" at bounding box center [998, 135] width 175 height 47
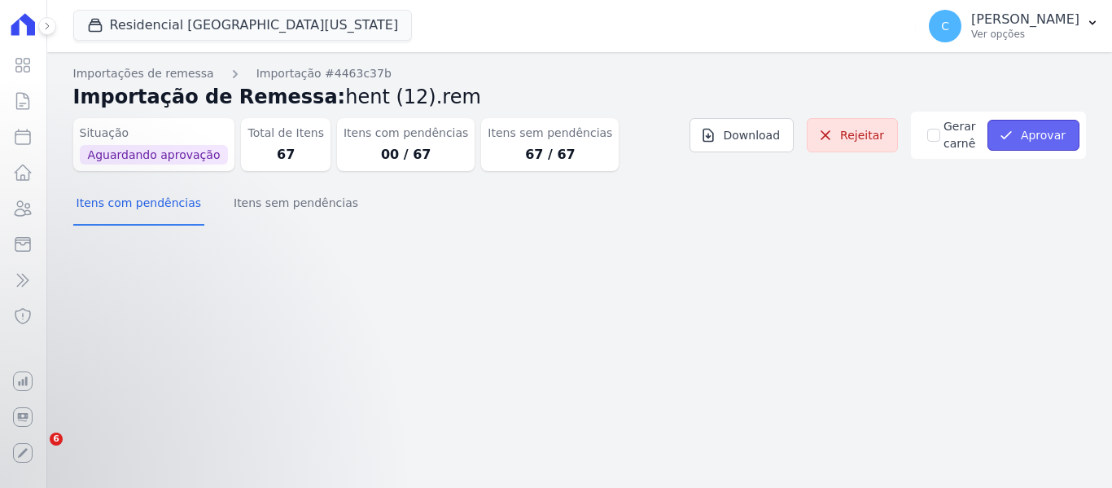
click at [1044, 125] on button "Aprovar" at bounding box center [1034, 135] width 92 height 31
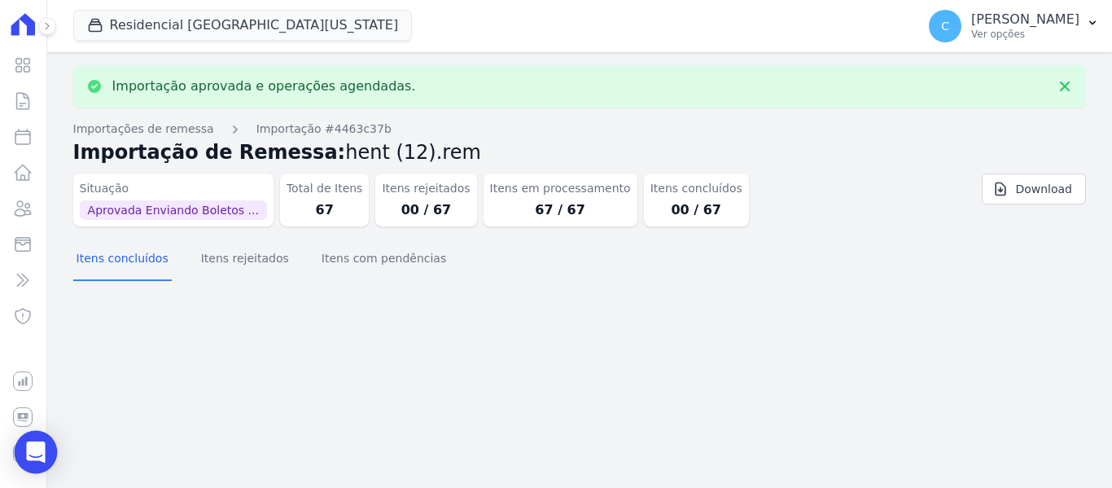
click at [45, 441] on div "Open Intercom Messenger" at bounding box center [36, 452] width 43 height 43
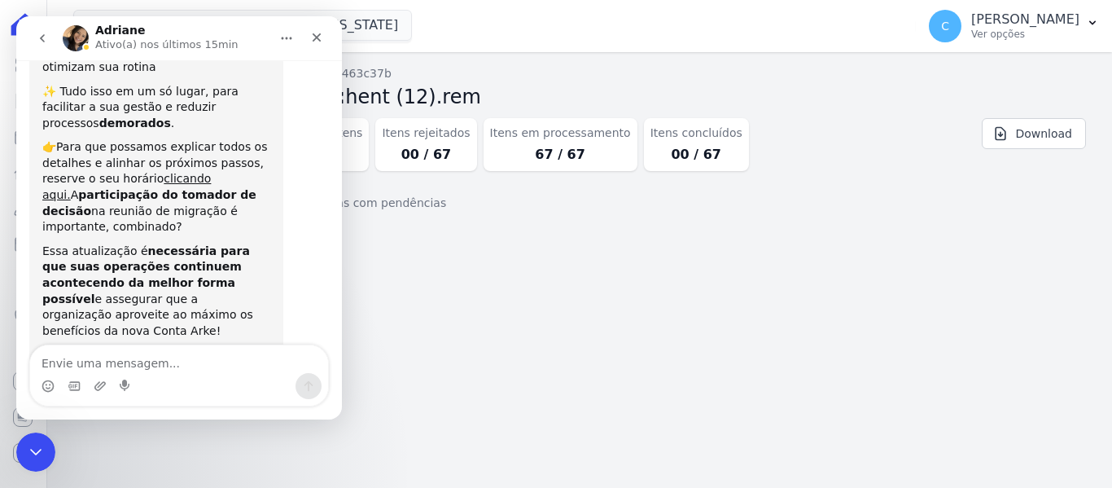
scroll to position [308, 0]
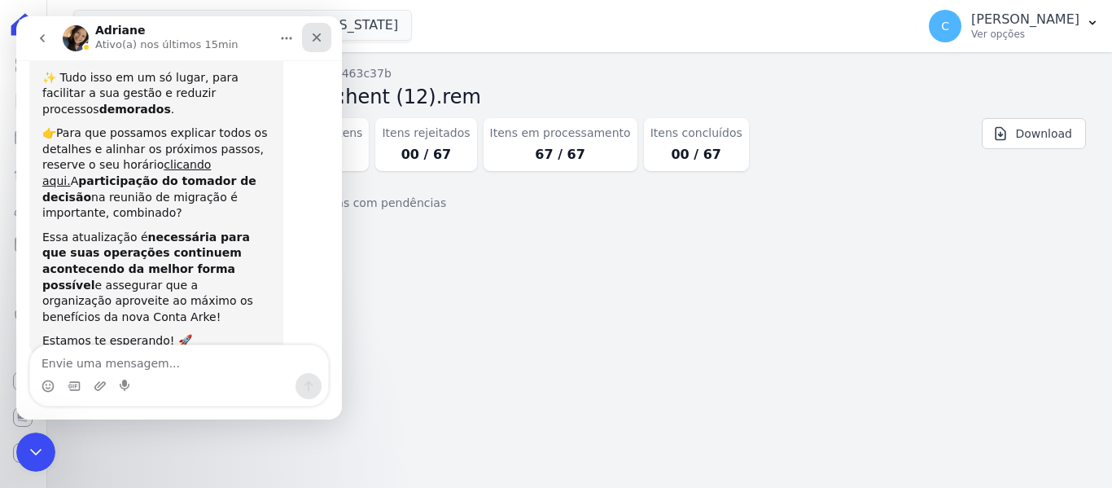
click at [322, 42] on icon "Fechar" at bounding box center [316, 37] width 13 height 13
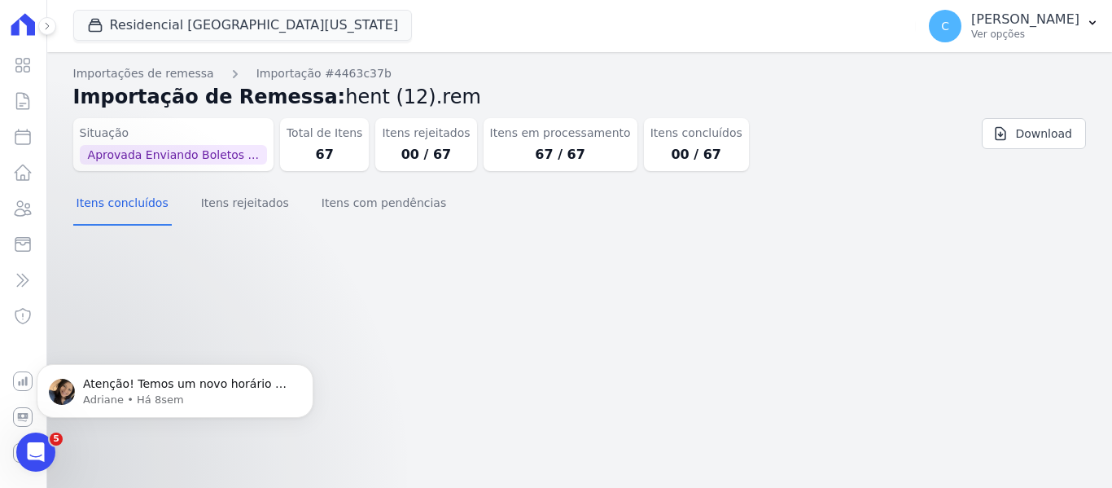
scroll to position [0, 0]
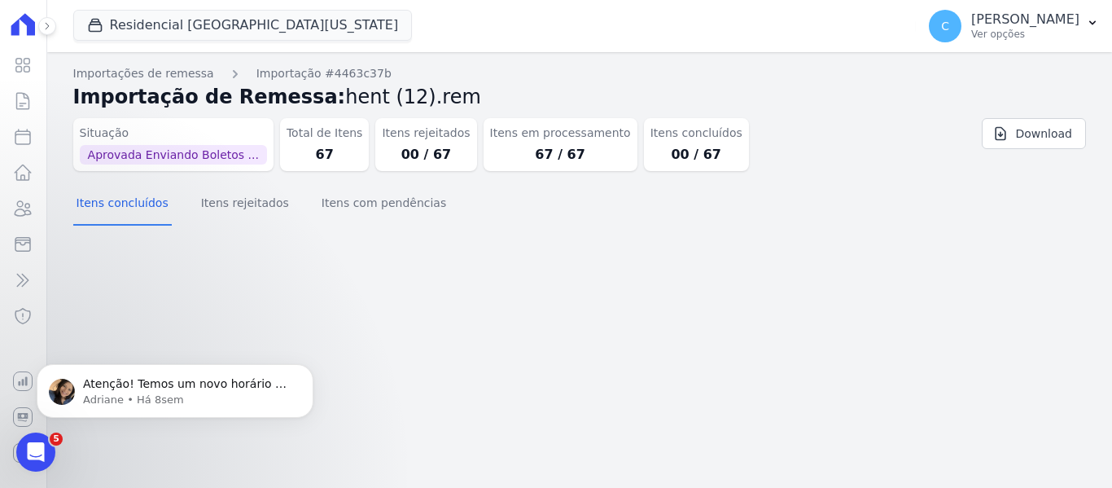
click at [576, 364] on div "Importação aprovada e operações agendadas. Importações de remessa Importação #4…" at bounding box center [579, 270] width 1065 height 436
click at [243, 396] on p "[PERSON_NAME] • Há 8sem" at bounding box center [188, 399] width 210 height 15
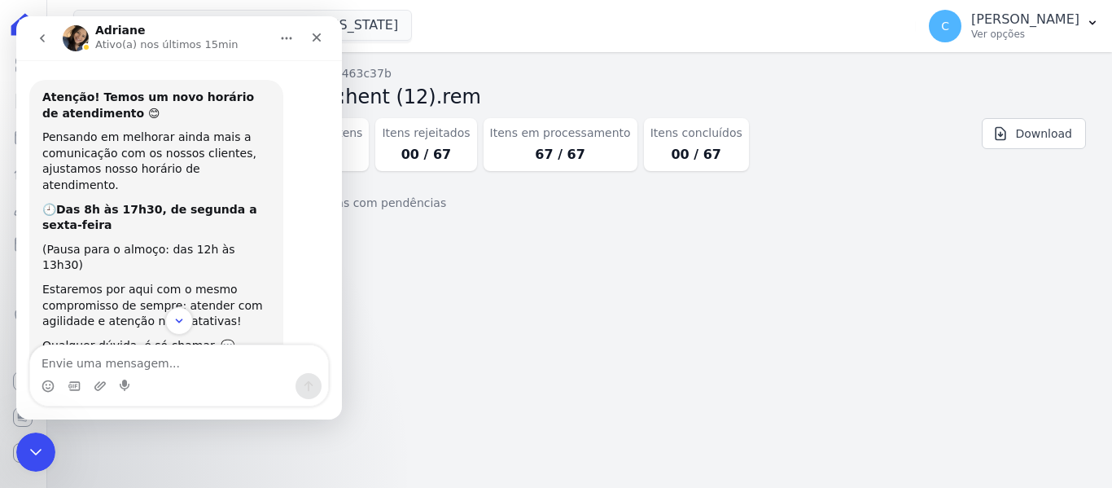
scroll to position [45, 0]
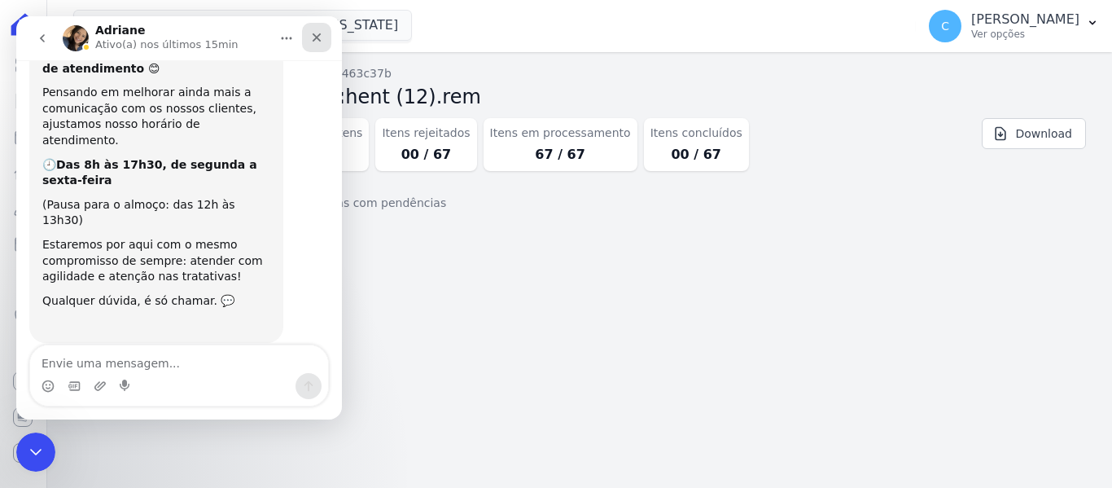
drag, startPoint x: 319, startPoint y: 38, endPoint x: 543, endPoint y: 44, distance: 224.0
click at [319, 38] on icon "Fechar" at bounding box center [316, 37] width 13 height 13
